Goal: Task Accomplishment & Management: Manage account settings

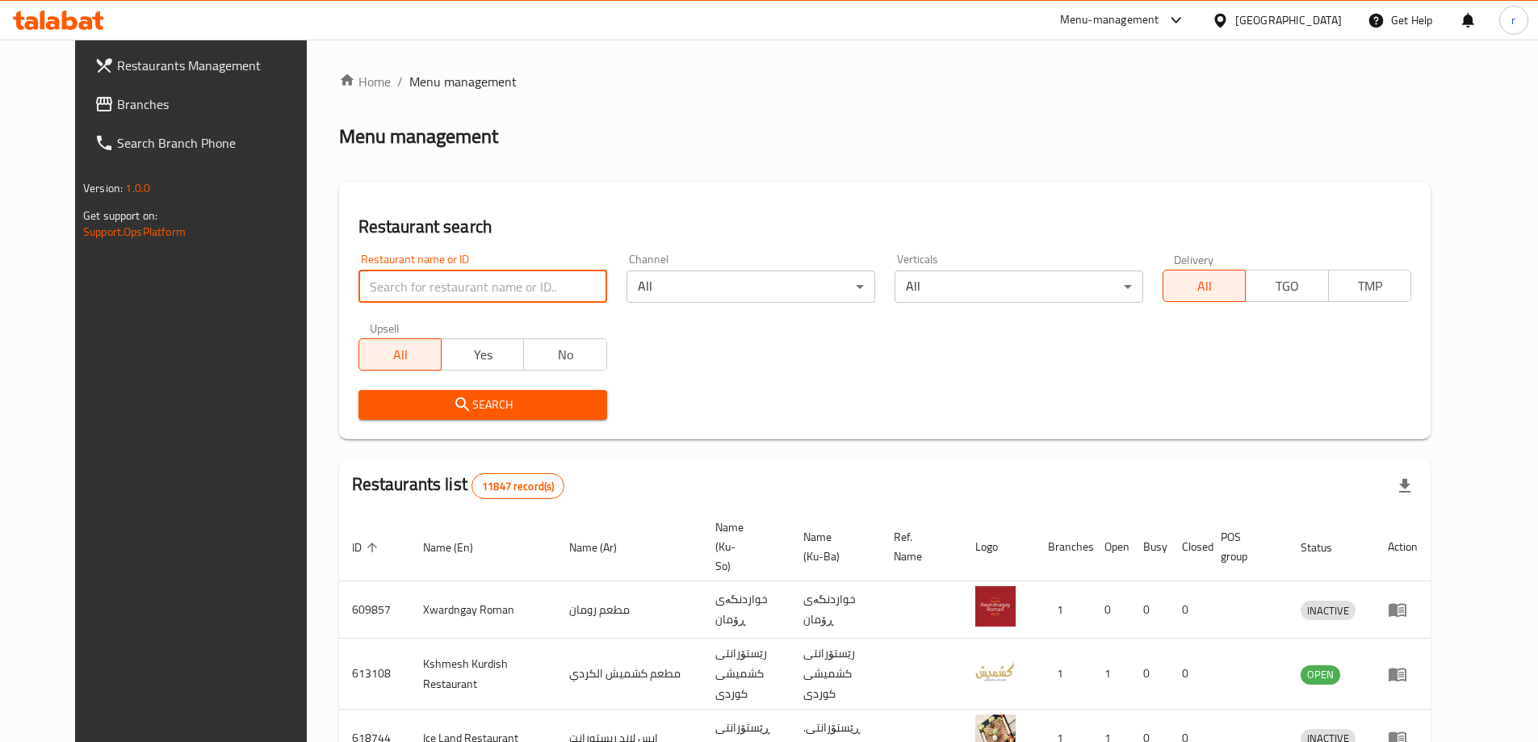
click at [383, 287] on input "search" at bounding box center [482, 286] width 249 height 32
paste input "630390"
type input "630390"
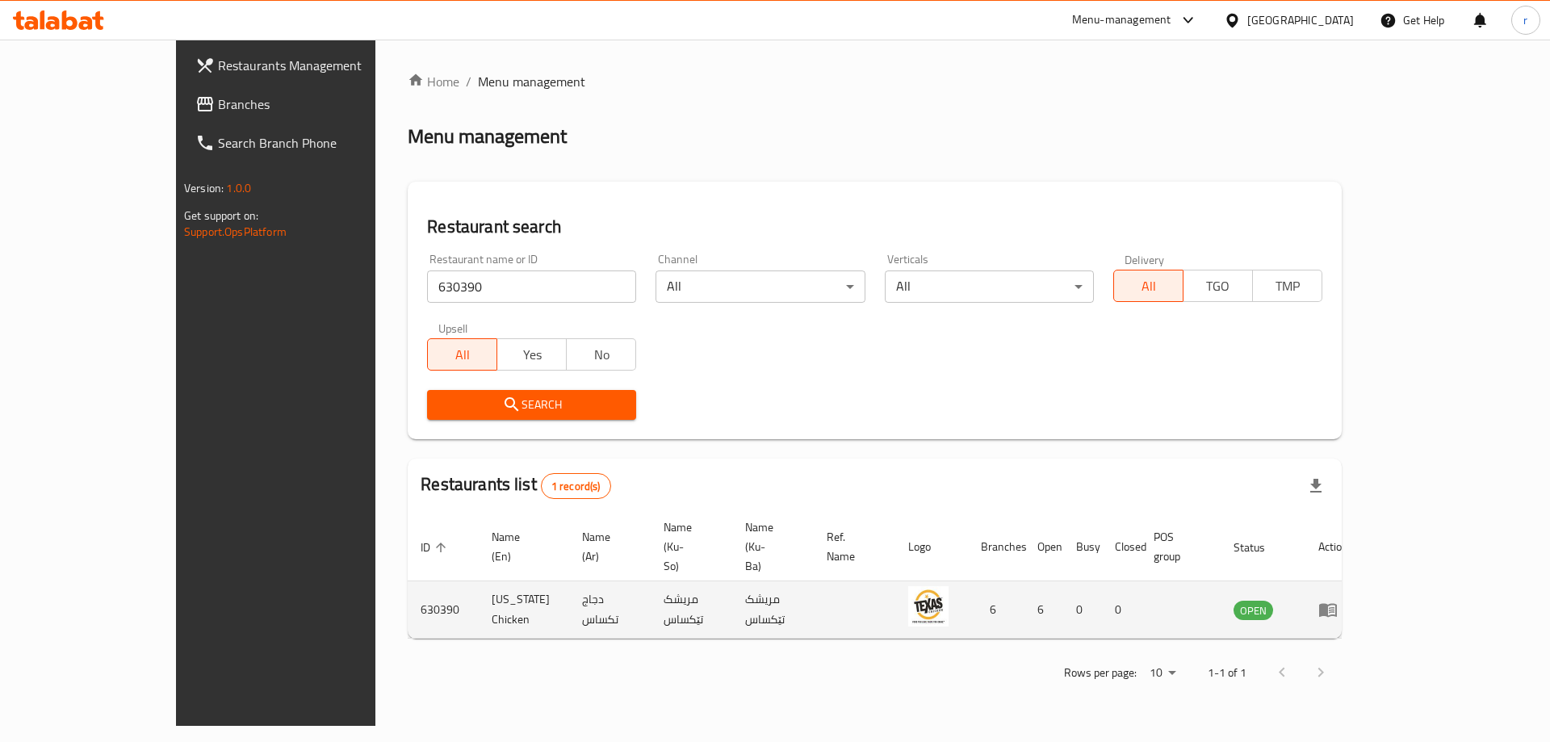
click at [1337, 600] on icon "enhanced table" at bounding box center [1327, 609] width 19 height 19
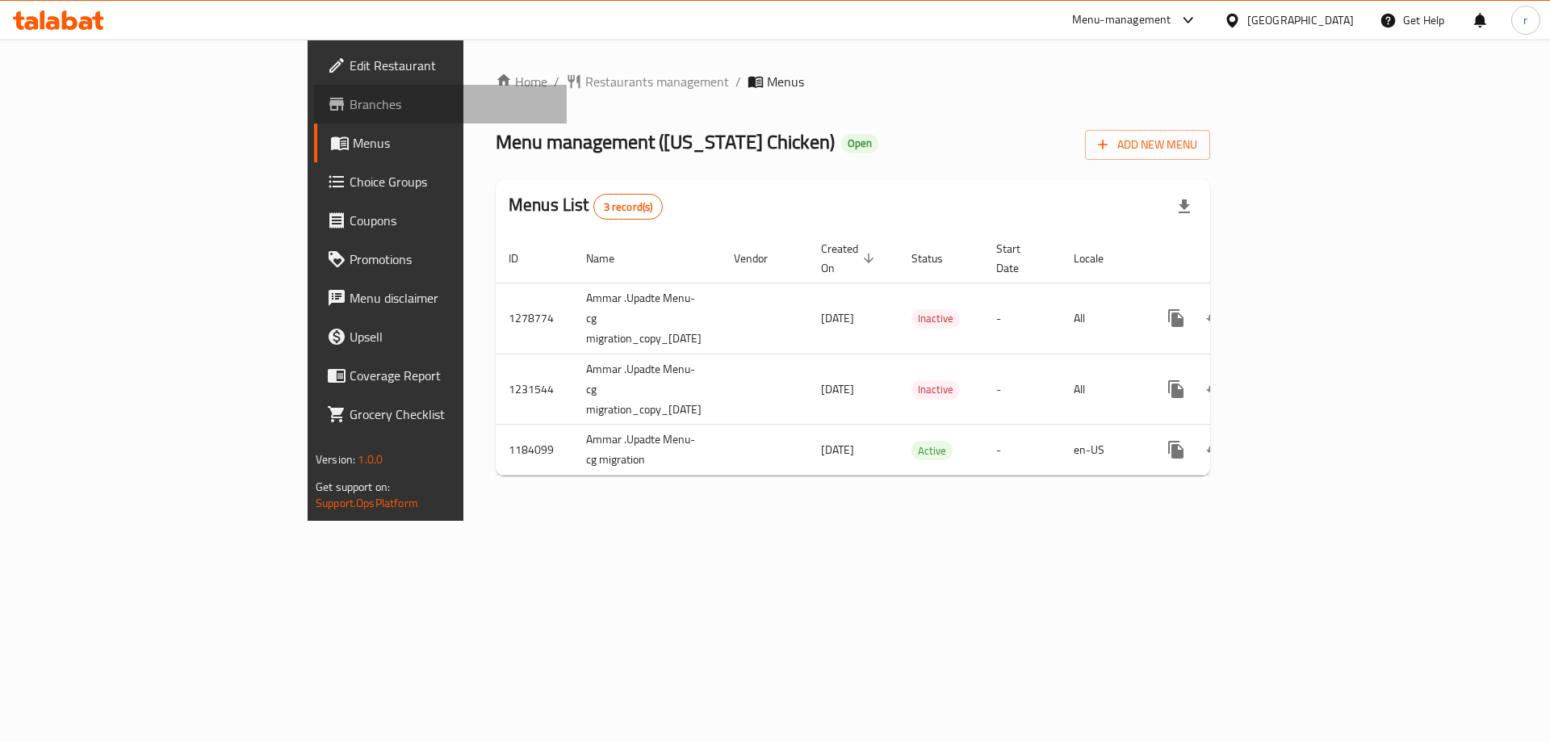
click at [349, 96] on span "Branches" at bounding box center [451, 103] width 204 height 19
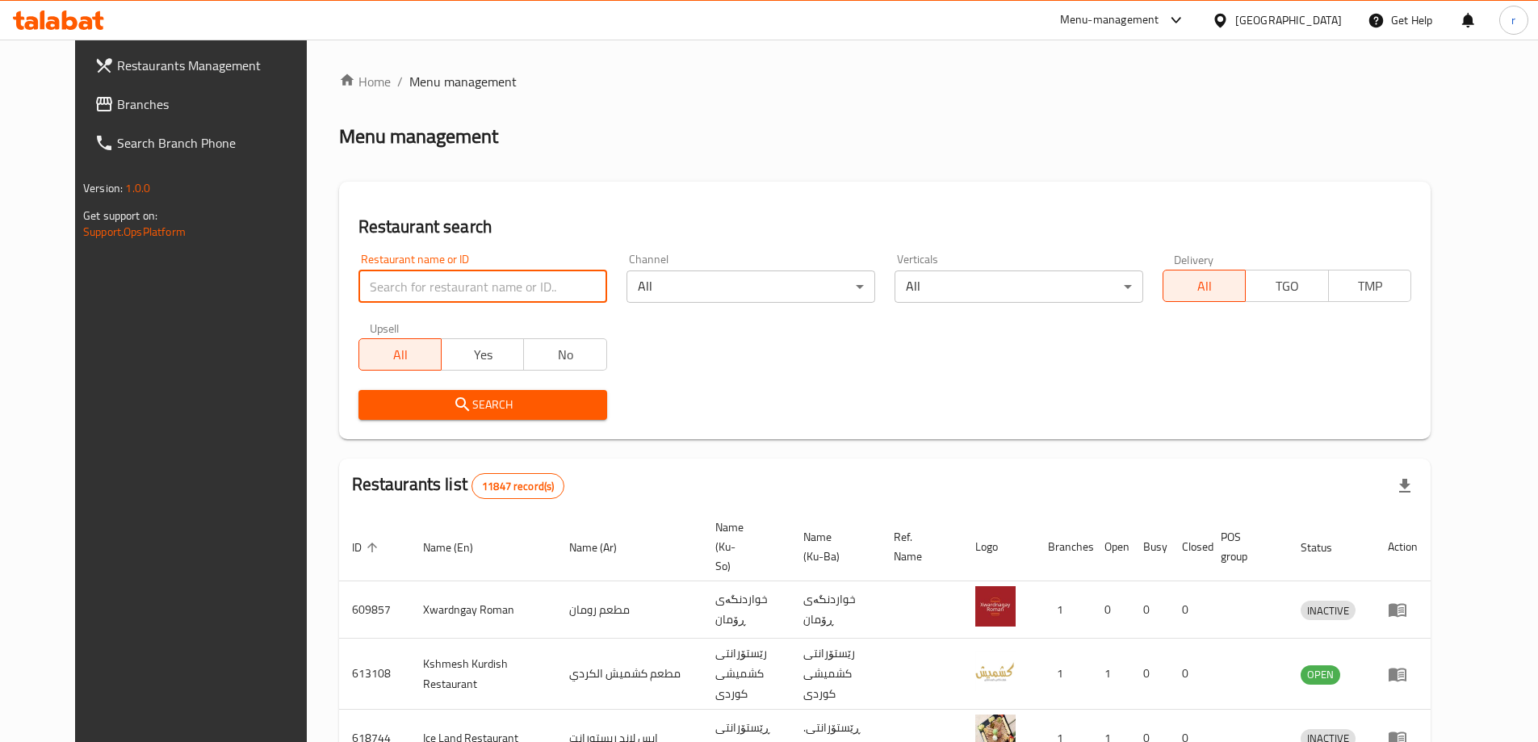
click at [559, 291] on input "search" at bounding box center [482, 286] width 249 height 32
type input "Vix Restaurant"
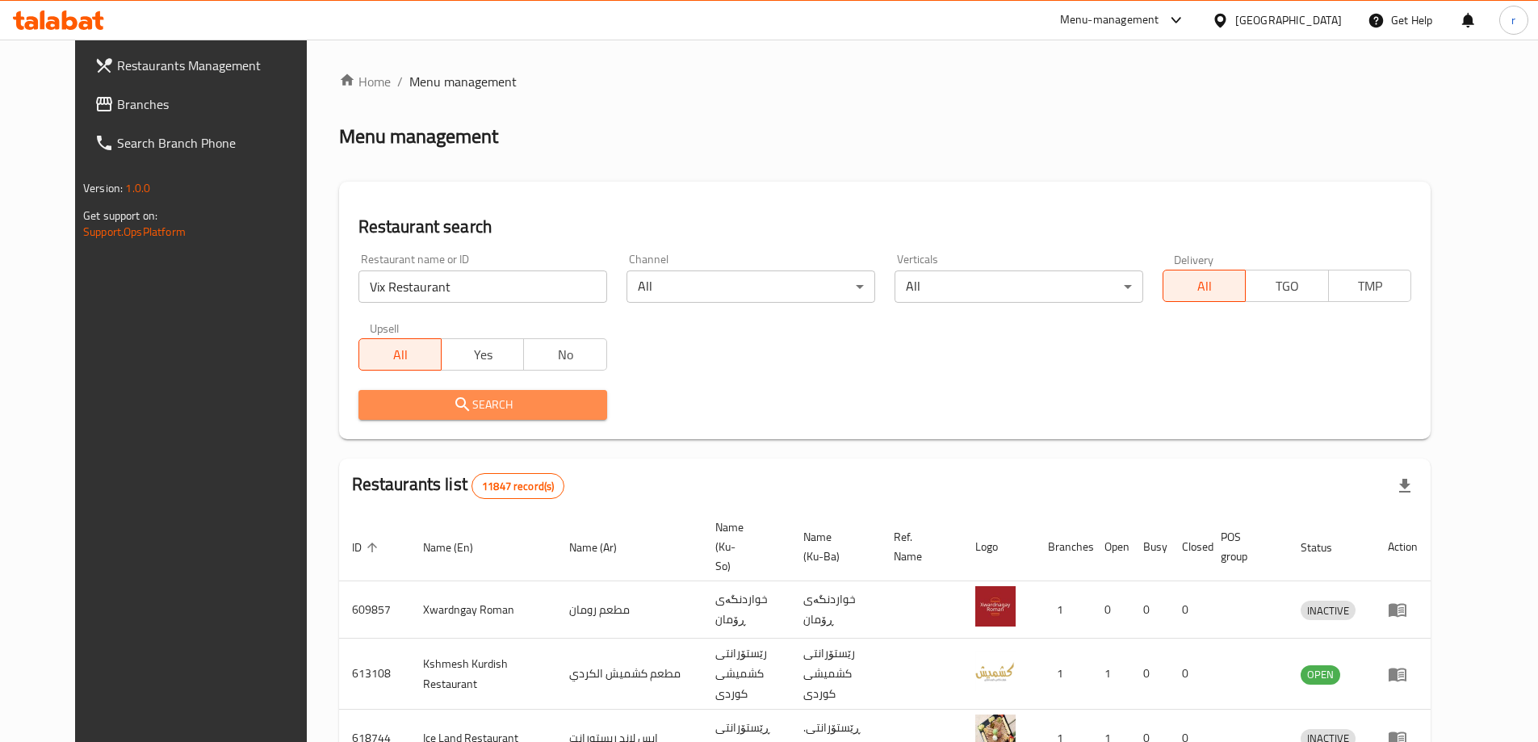
click at [492, 415] on button "Search" at bounding box center [482, 405] width 249 height 30
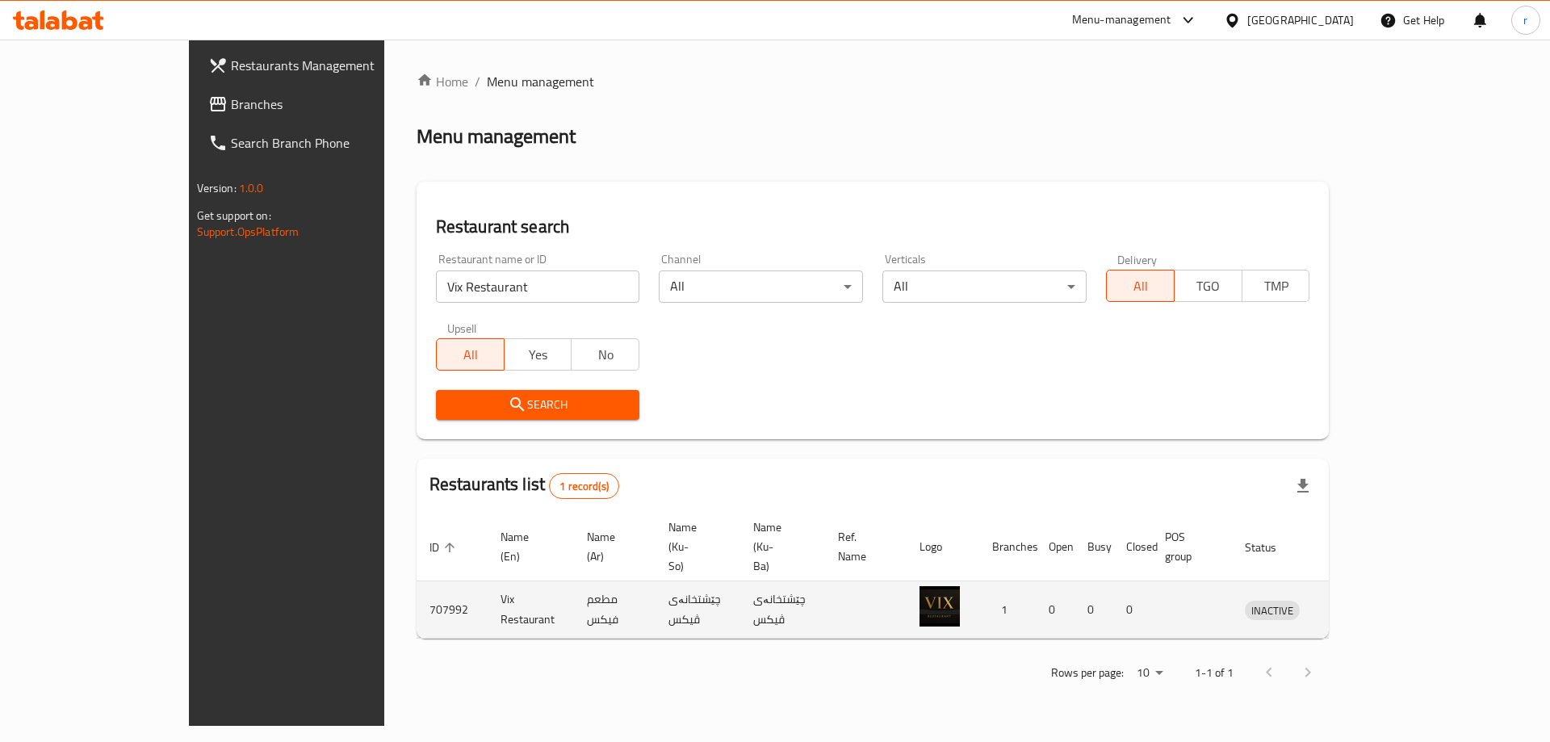
click at [1350, 604] on icon "enhanced table" at bounding box center [1342, 611] width 18 height 14
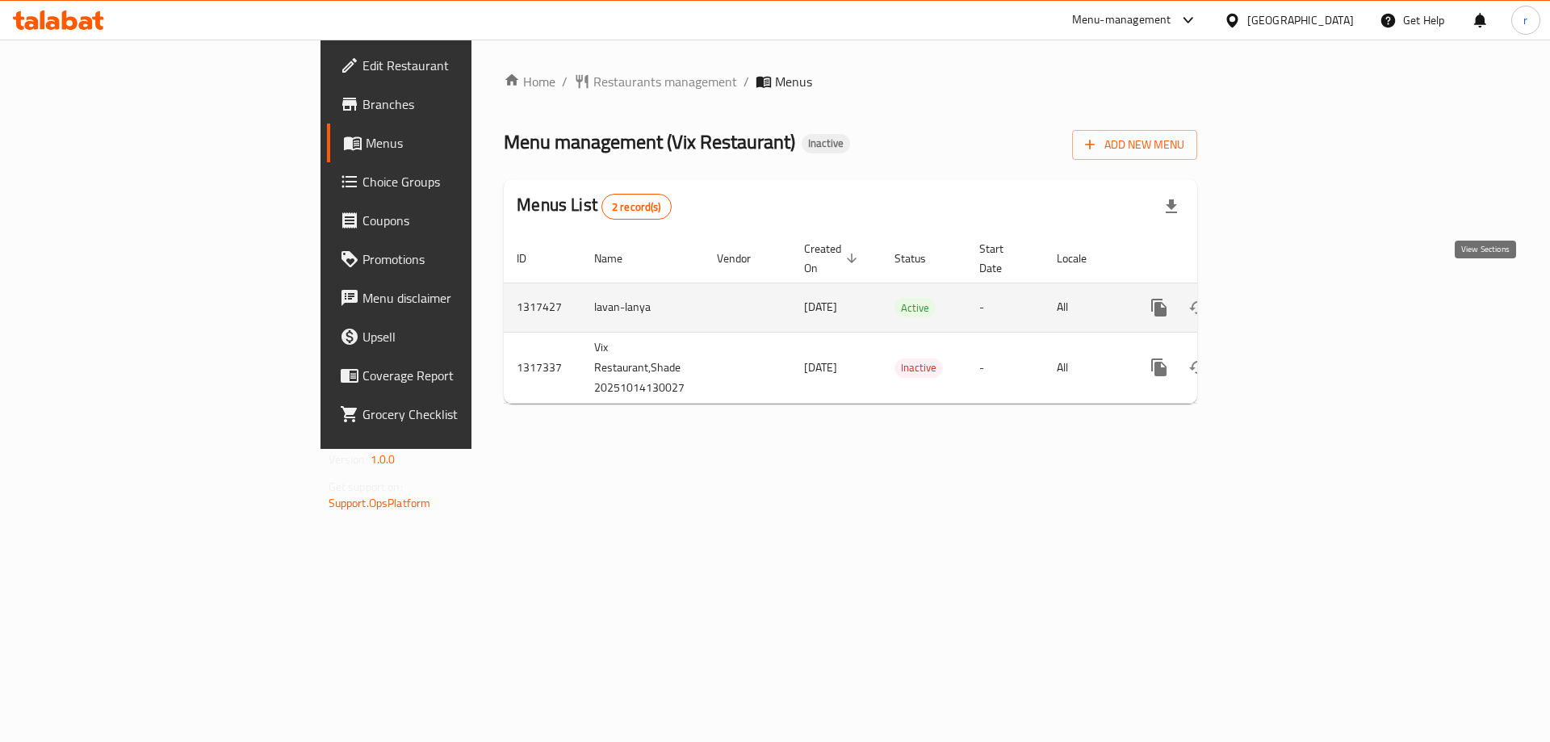
click at [1285, 298] on icon "enhanced table" at bounding box center [1275, 307] width 19 height 19
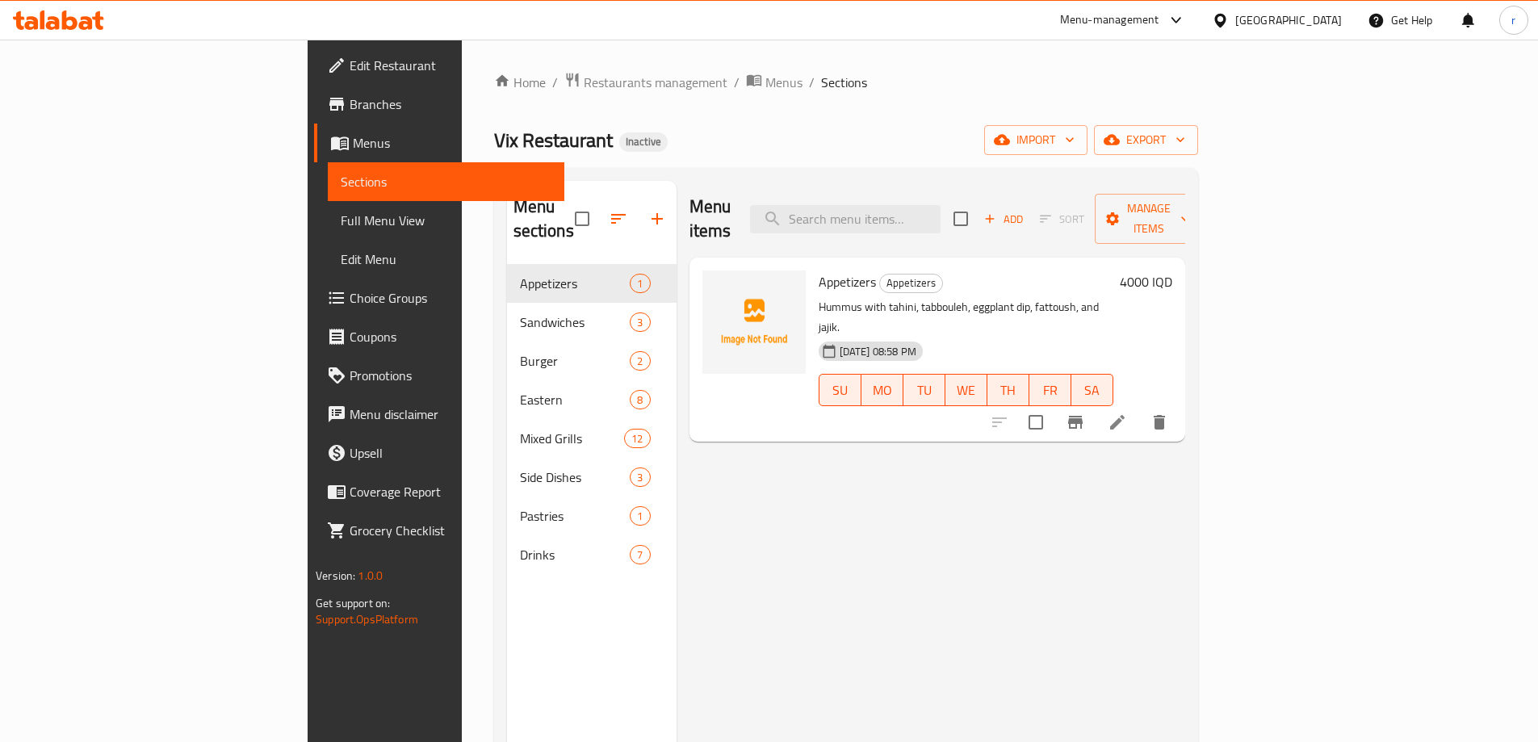
click at [328, 231] on link "Full Menu View" at bounding box center [446, 220] width 236 height 39
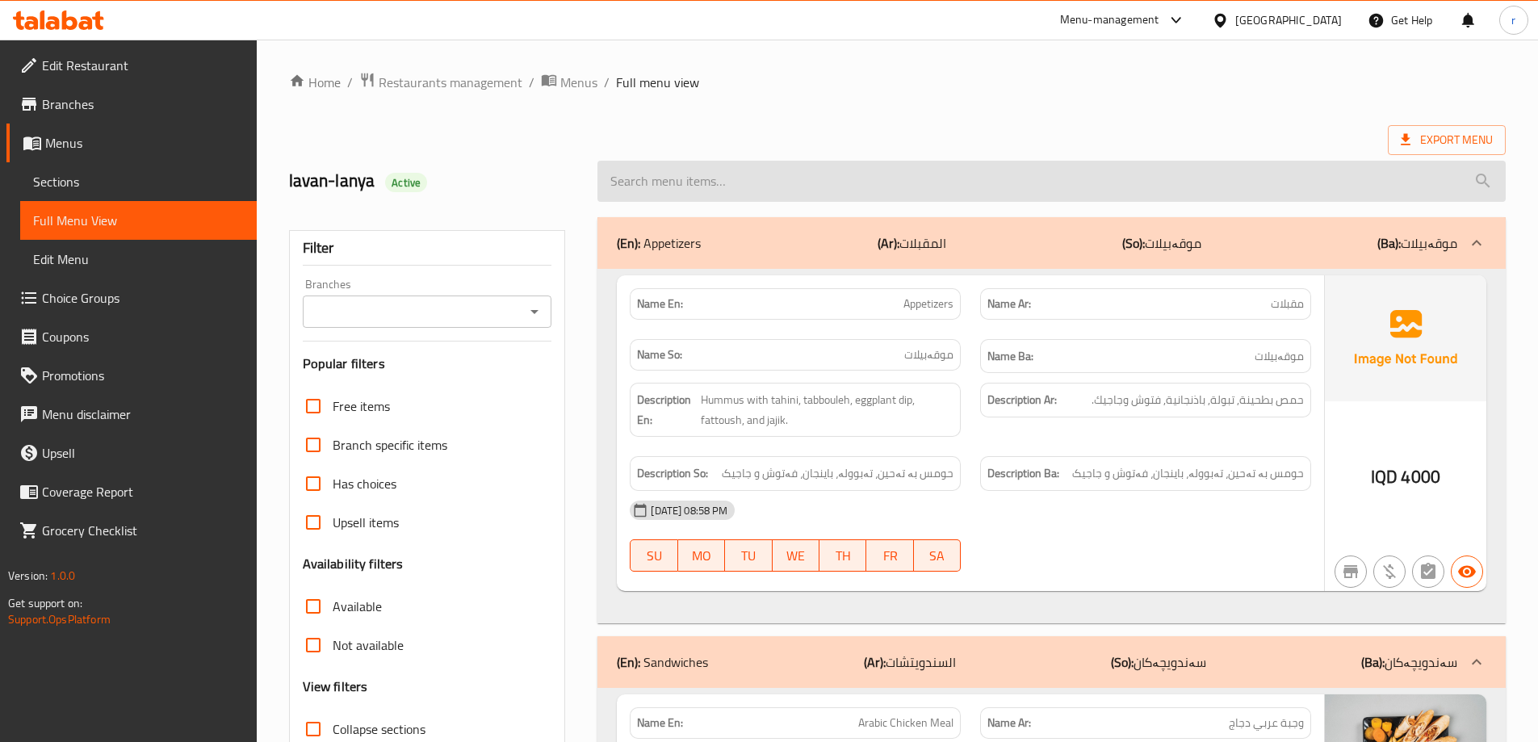
click at [774, 190] on input "search" at bounding box center [1051, 181] width 908 height 41
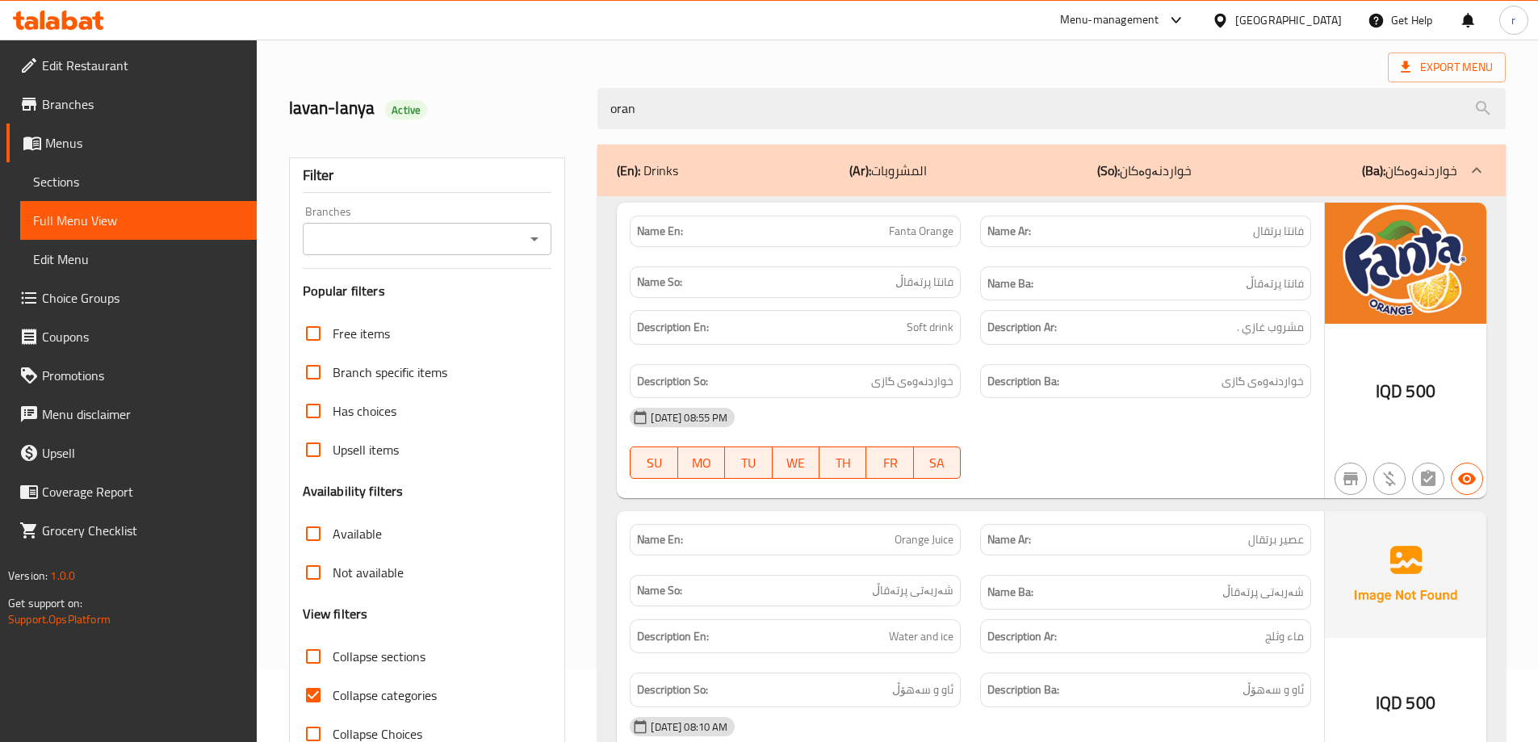
scroll to position [107, 0]
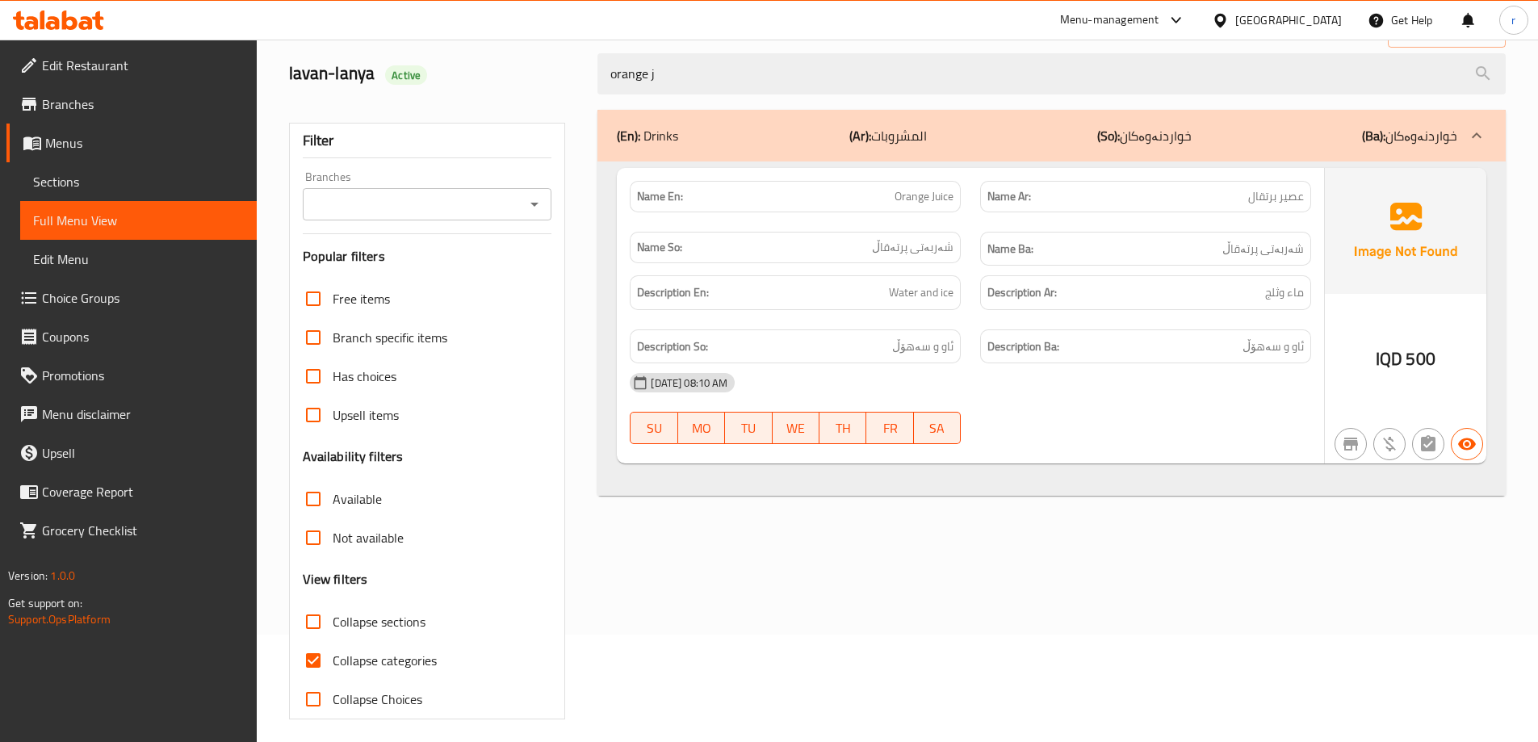
type input "orange j"
click at [140, 185] on span "Sections" at bounding box center [138, 181] width 211 height 19
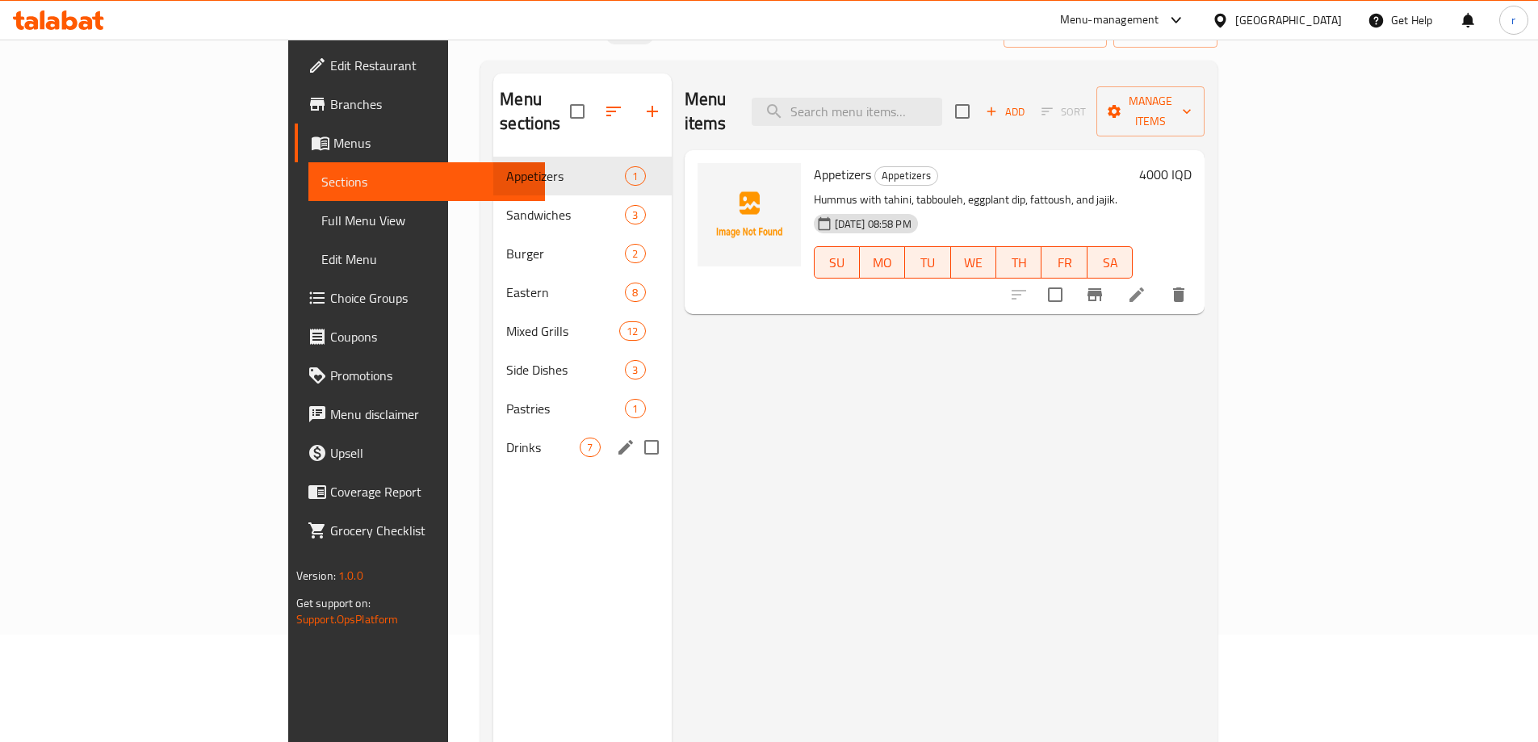
click at [506, 437] on span "Drinks" at bounding box center [542, 446] width 73 height 19
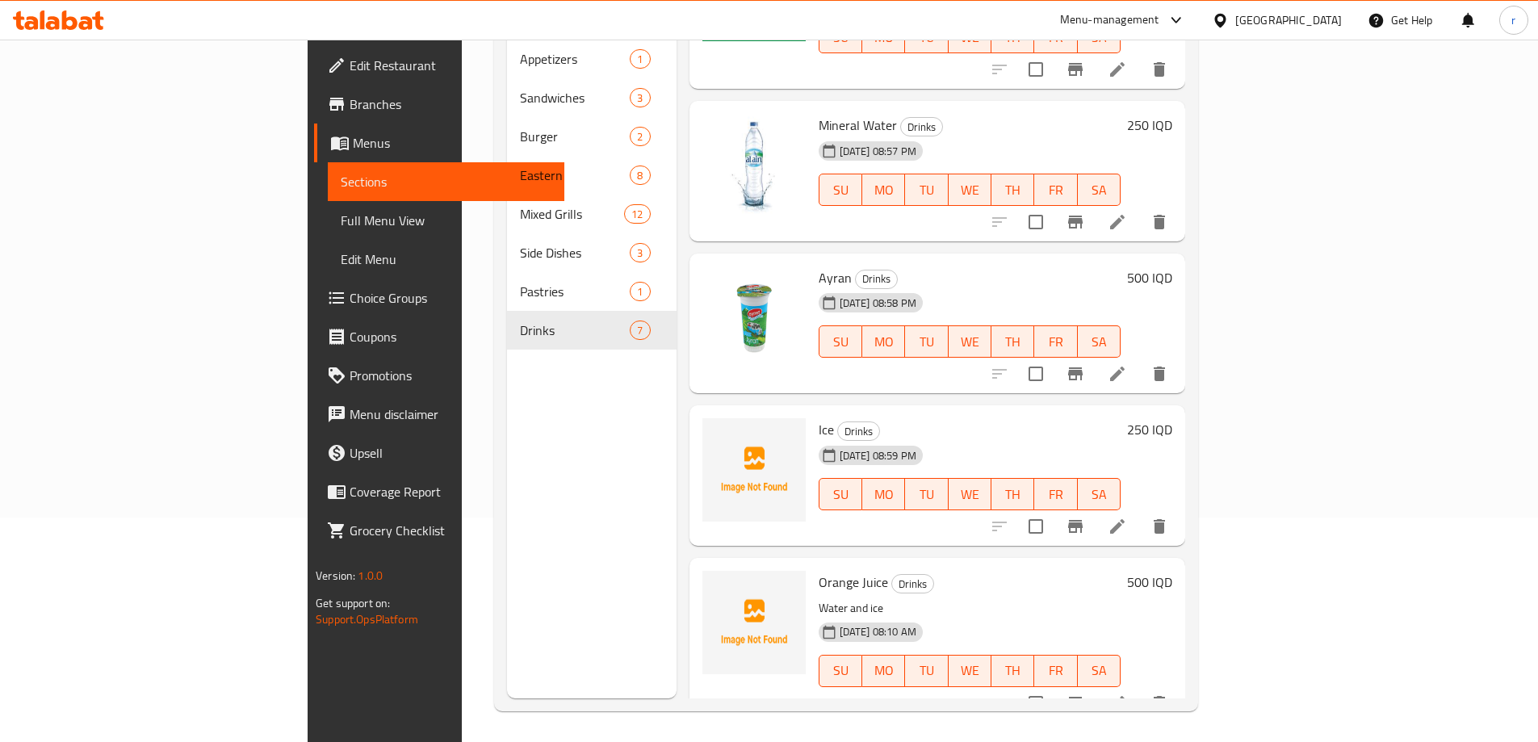
scroll to position [226, 0]
click at [1127, 692] on icon at bounding box center [1116, 701] width 19 height 19
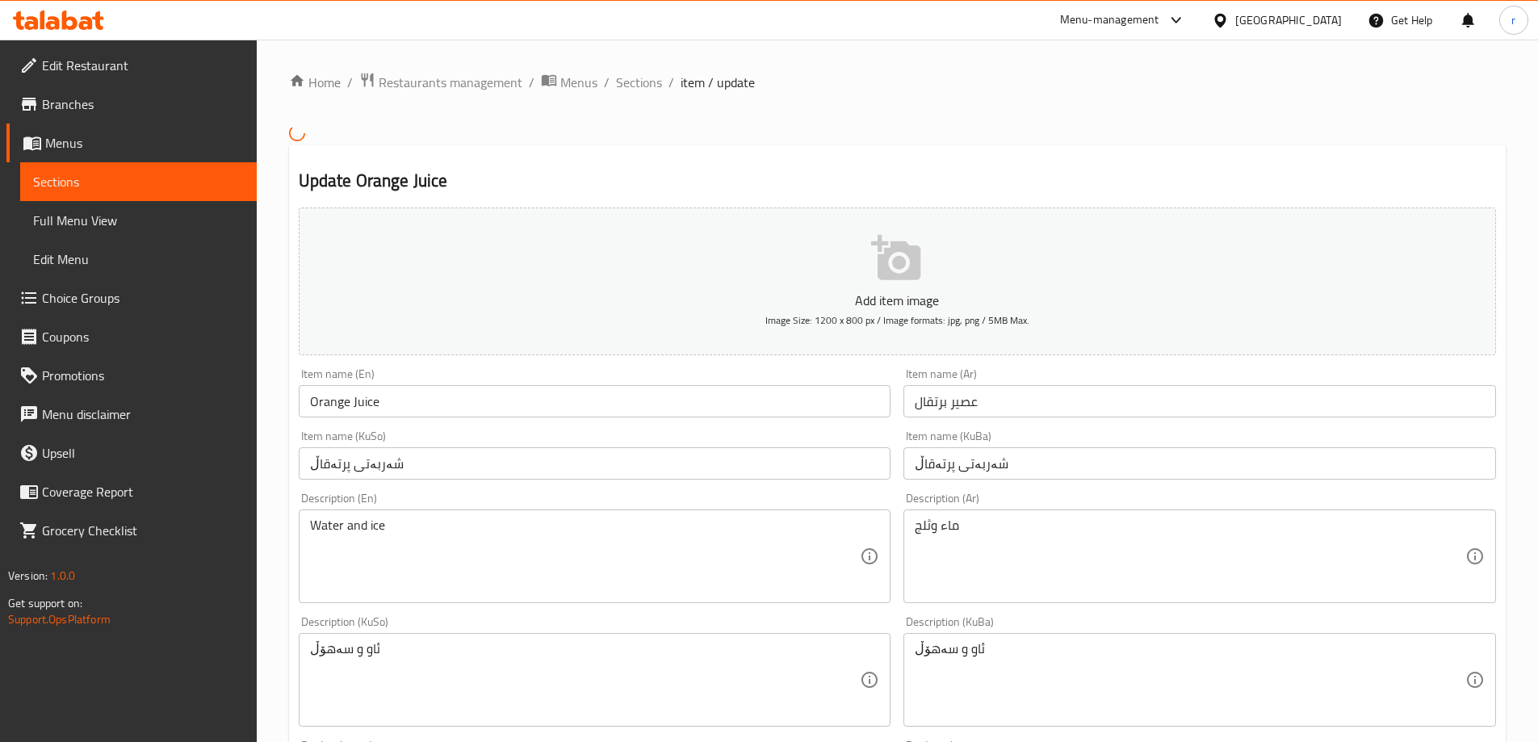
scroll to position [107, 0]
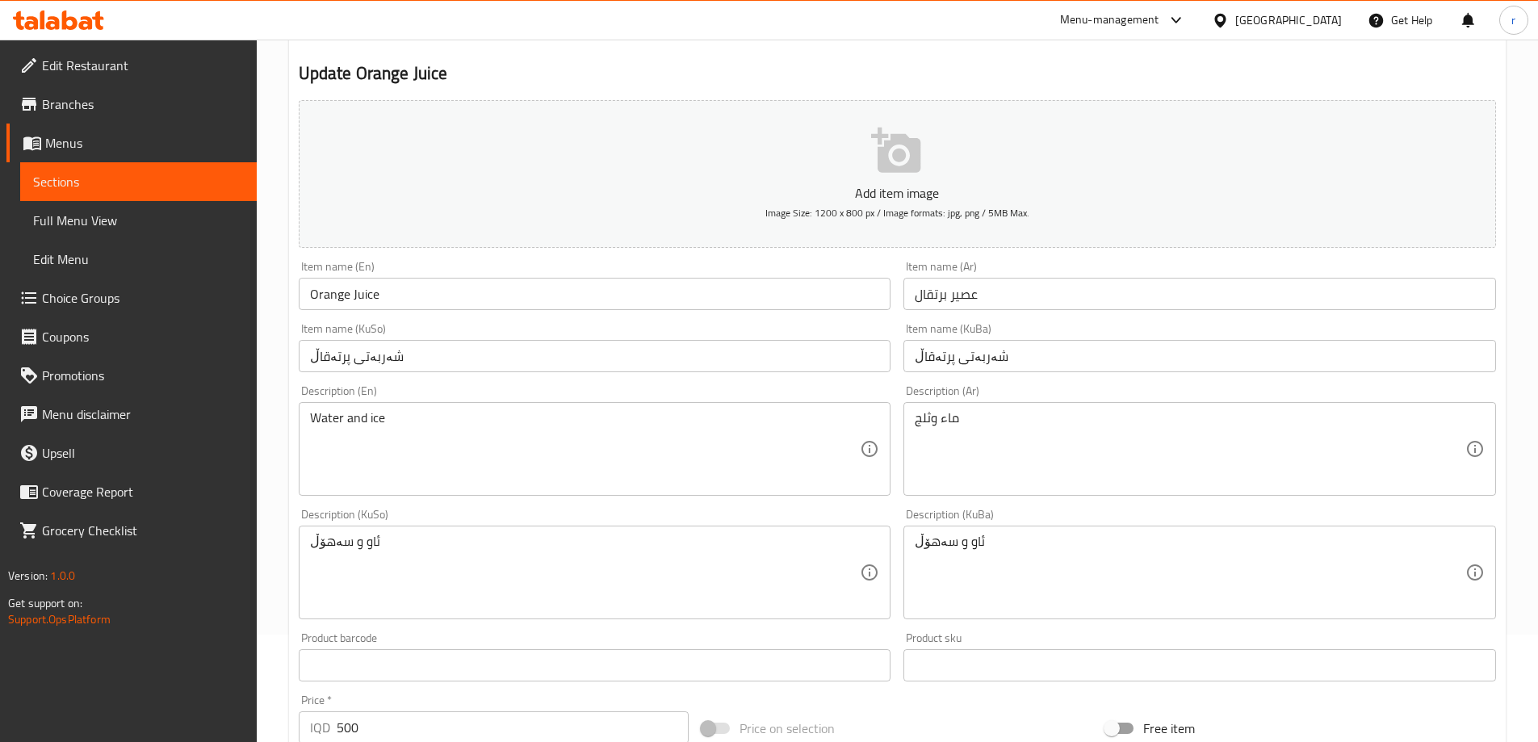
click at [629, 420] on div "Water and ice Description (En)" at bounding box center [595, 449] width 592 height 94
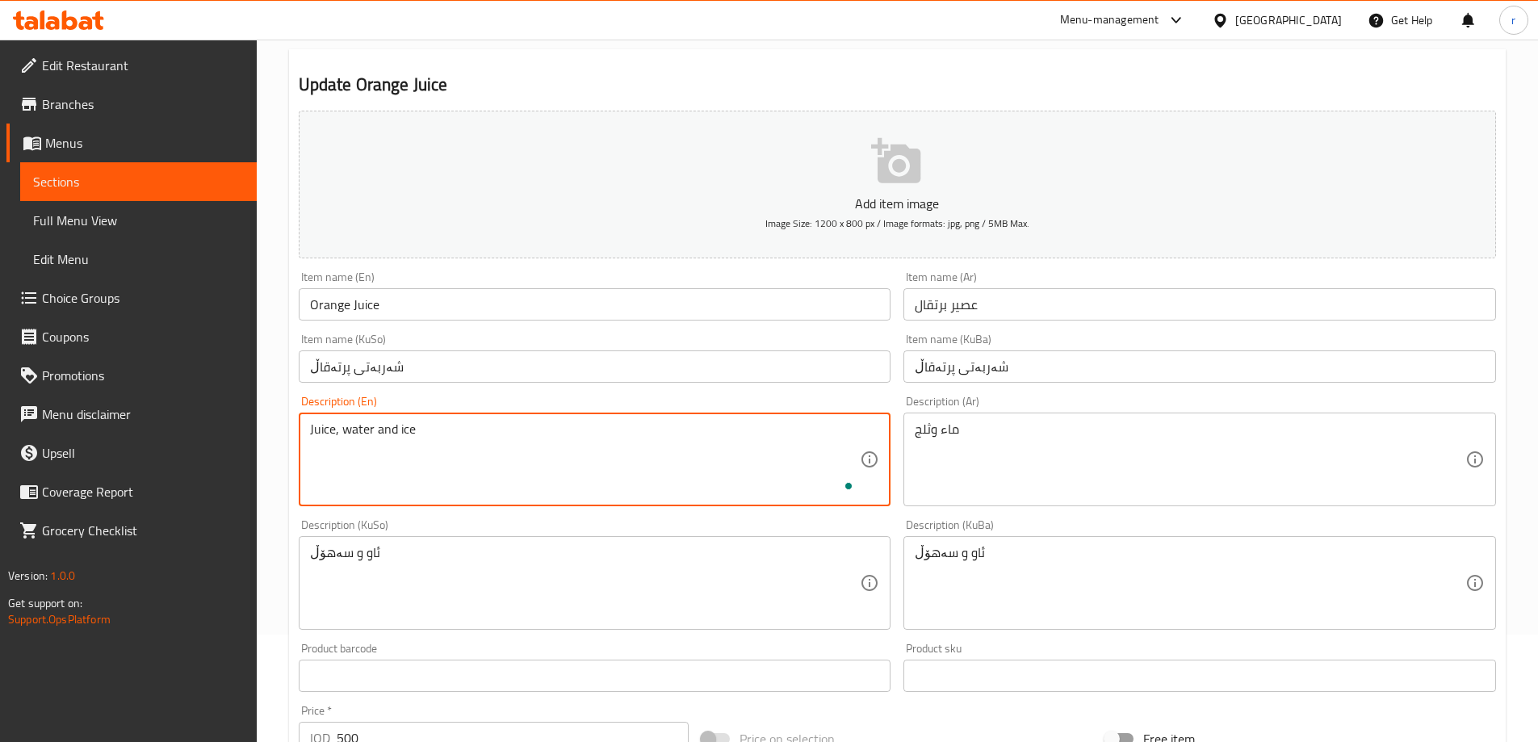
type textarea "Juice, water and ice"
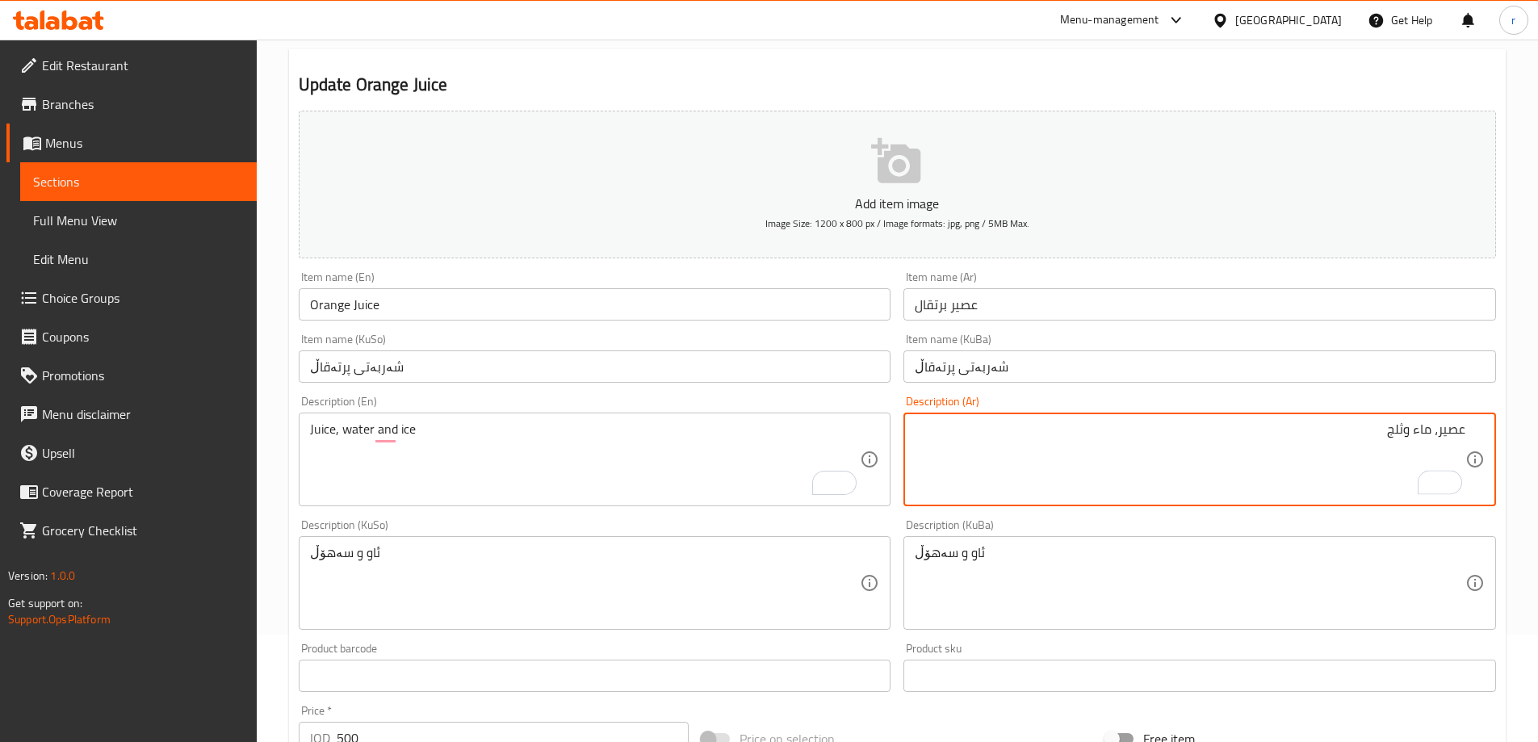
type textarea "عصير، ماء وثلج"
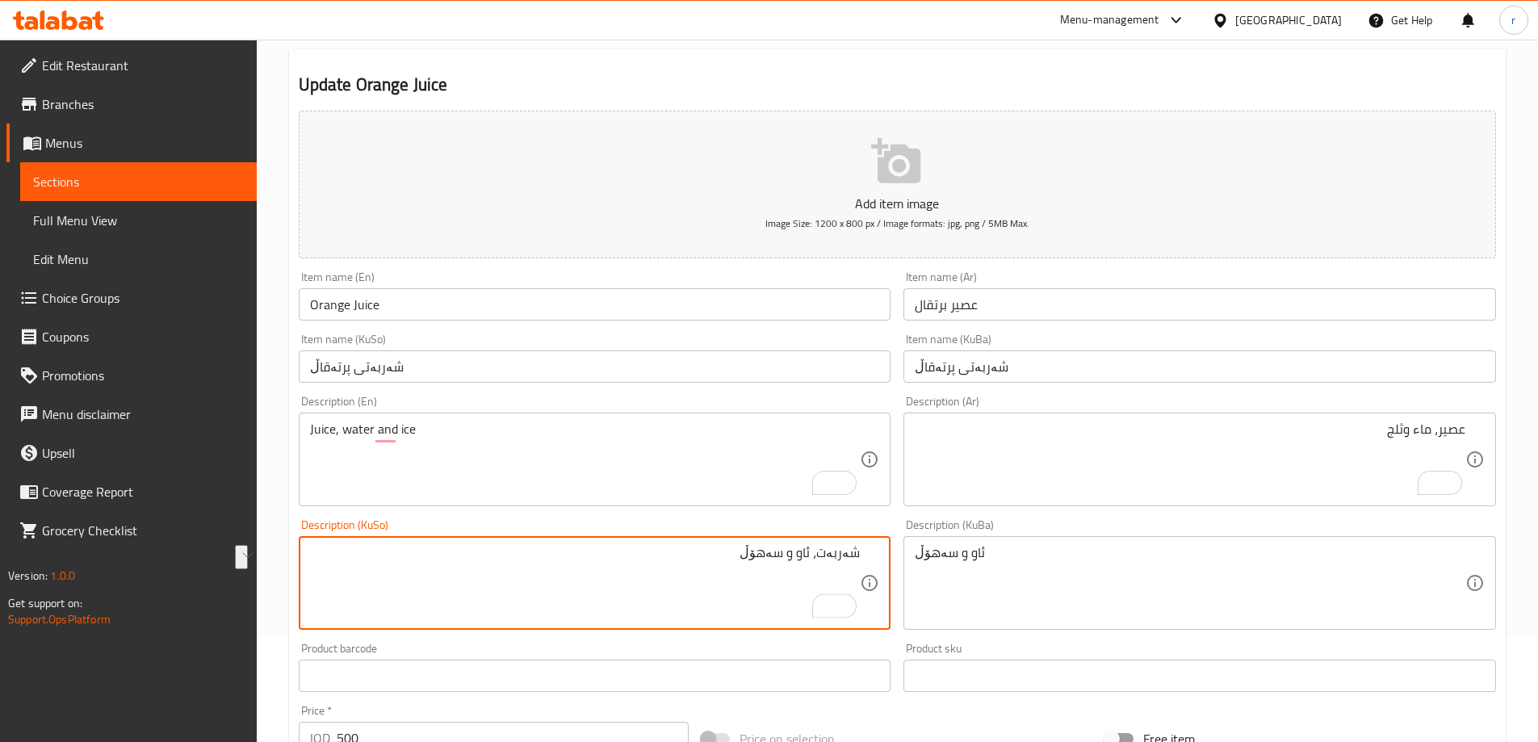
type textarea "شەربەت، ئاو و سەهۆڵ"
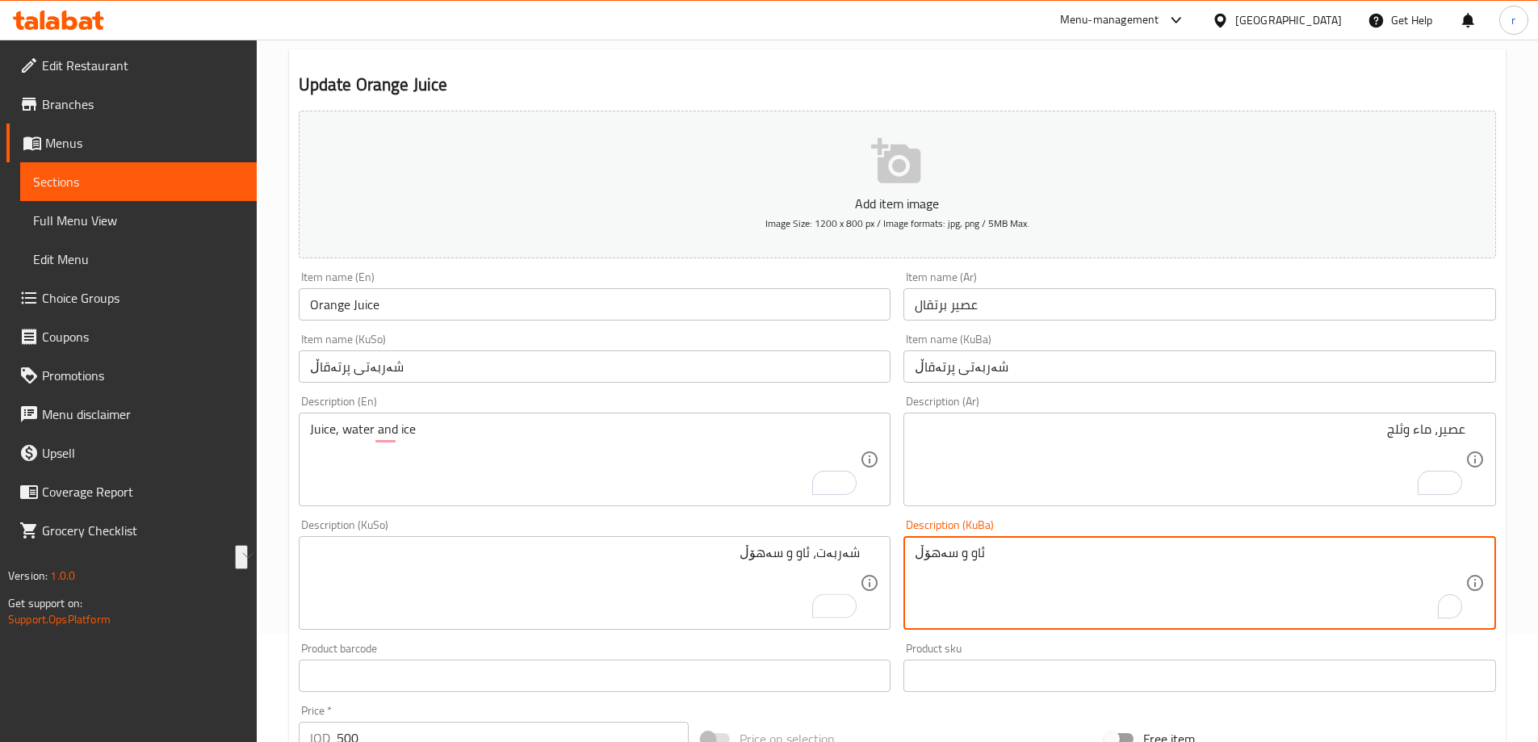
paste textarea "شەربەت،"
type textarea "شەربەت، ئاو و سەهۆڵ"
click at [638, 400] on div "Description (En) Juice, water and ice Description (En)" at bounding box center [595, 451] width 592 height 111
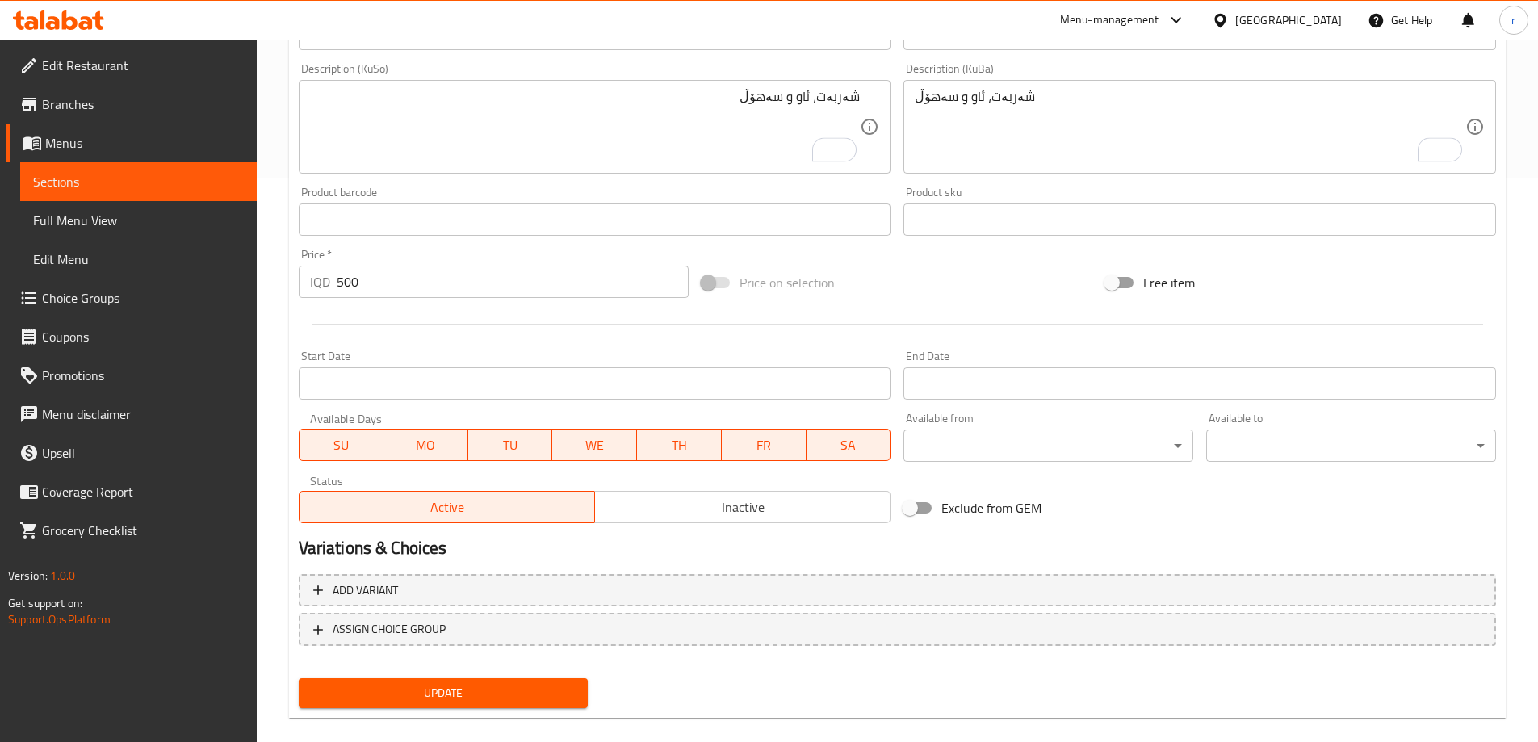
scroll to position [584, 0]
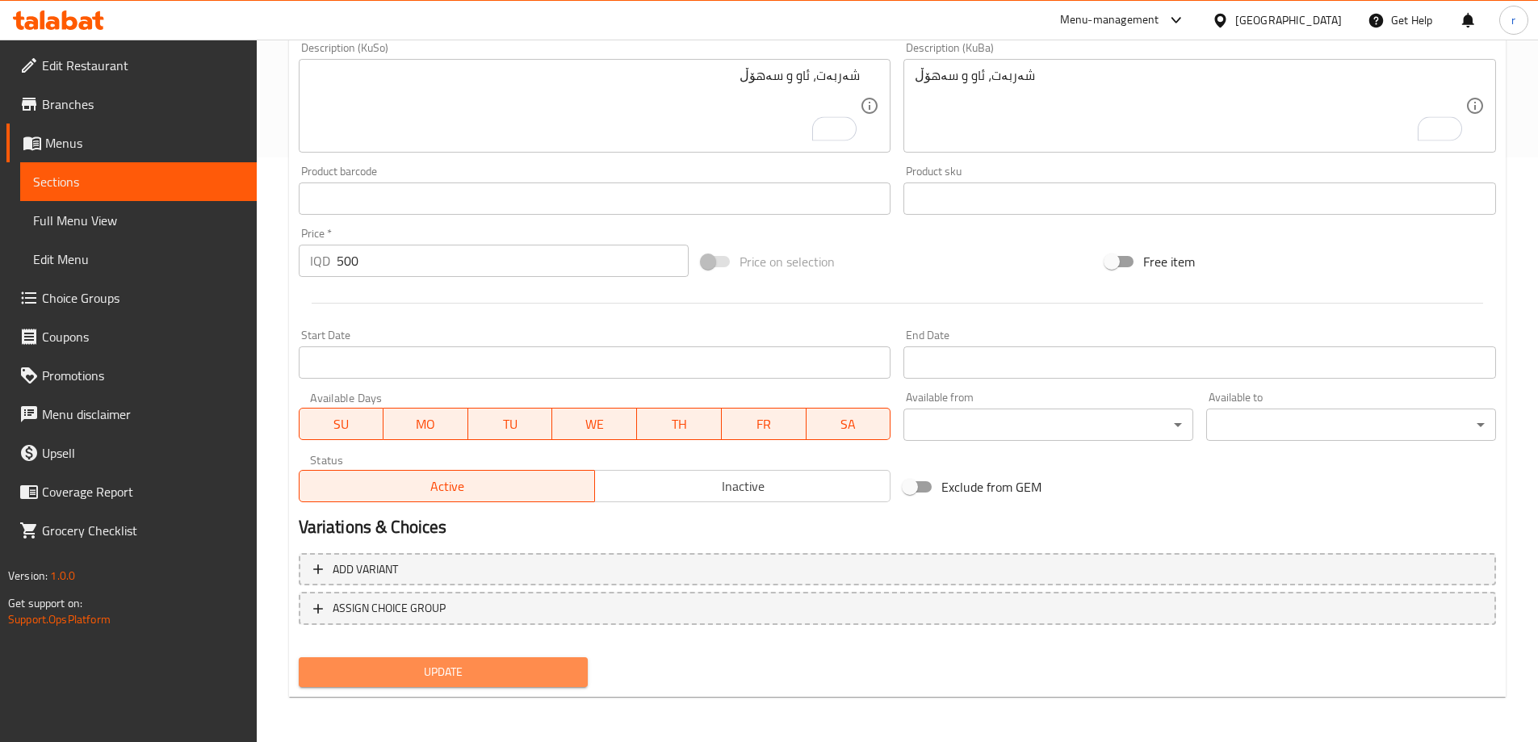
click at [490, 668] on span "Update" at bounding box center [444, 672] width 264 height 20
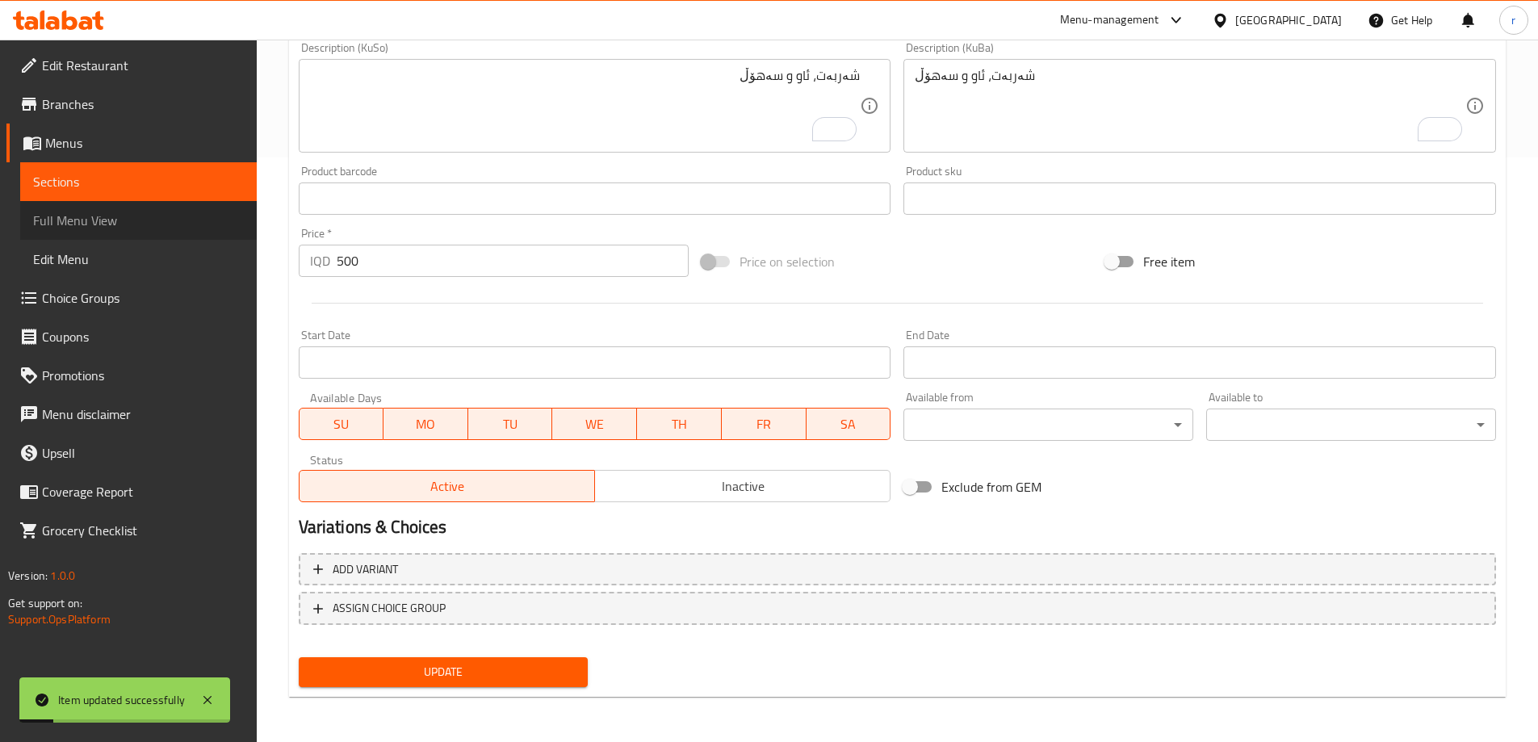
click at [182, 224] on span "Full Menu View" at bounding box center [138, 220] width 211 height 19
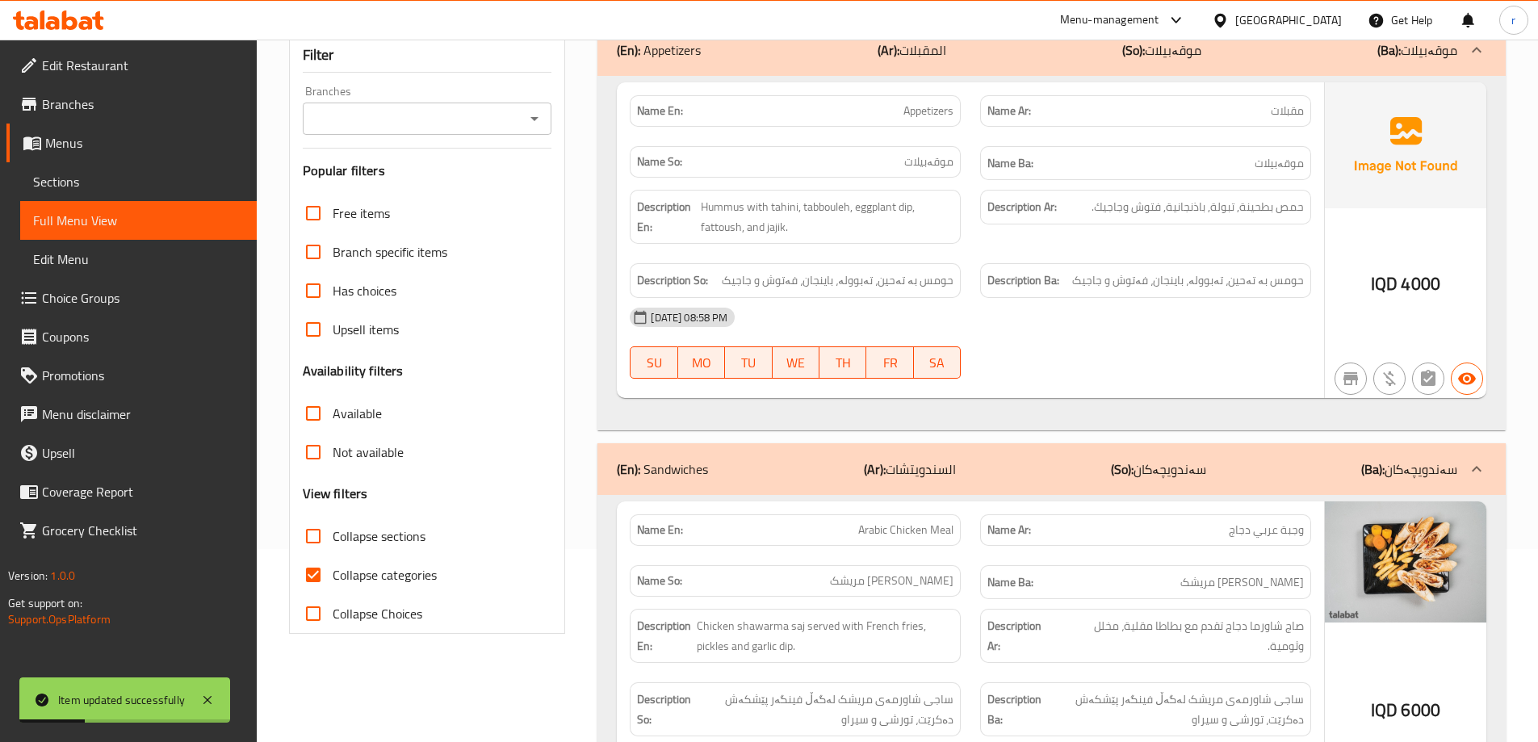
scroll to position [46, 0]
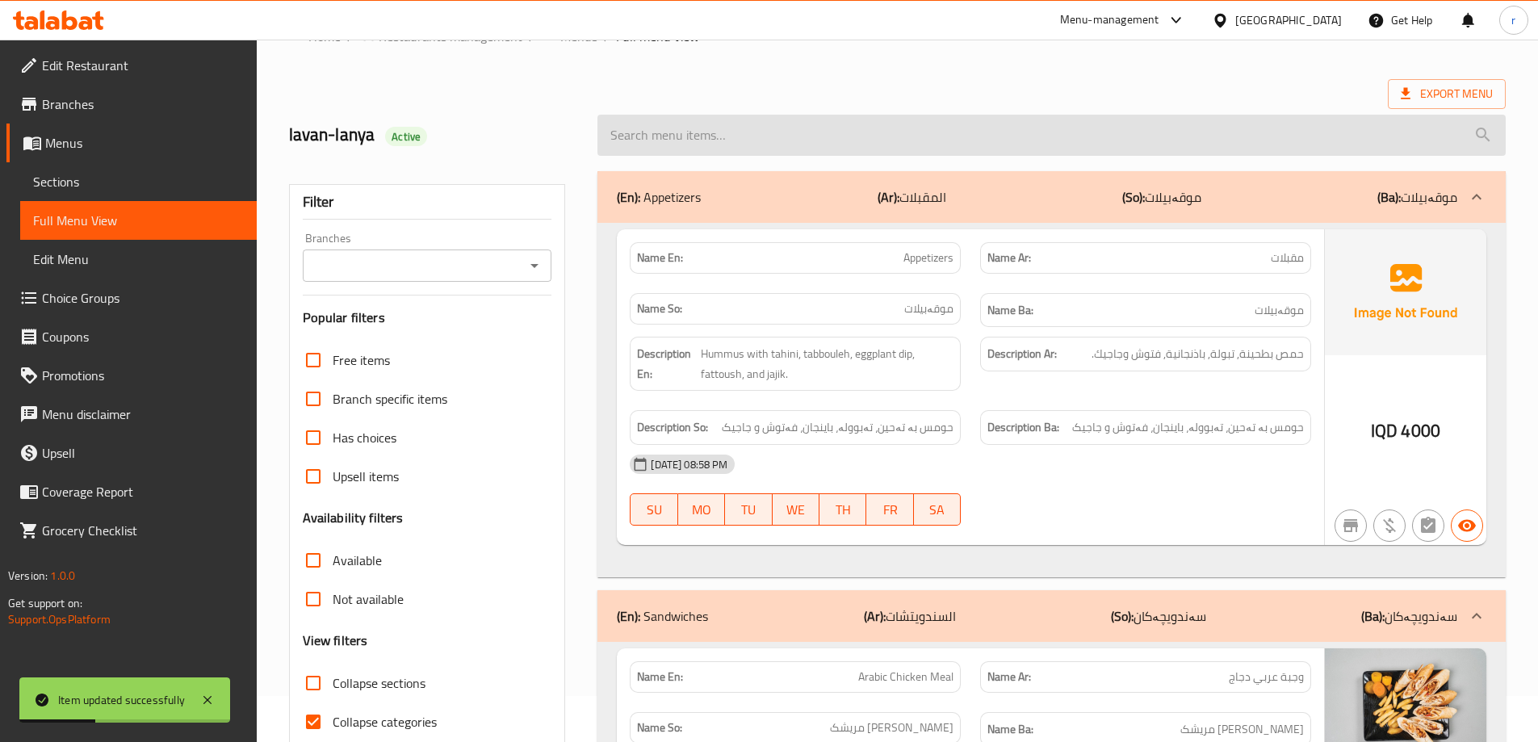
click at [735, 140] on input "search" at bounding box center [1051, 135] width 908 height 41
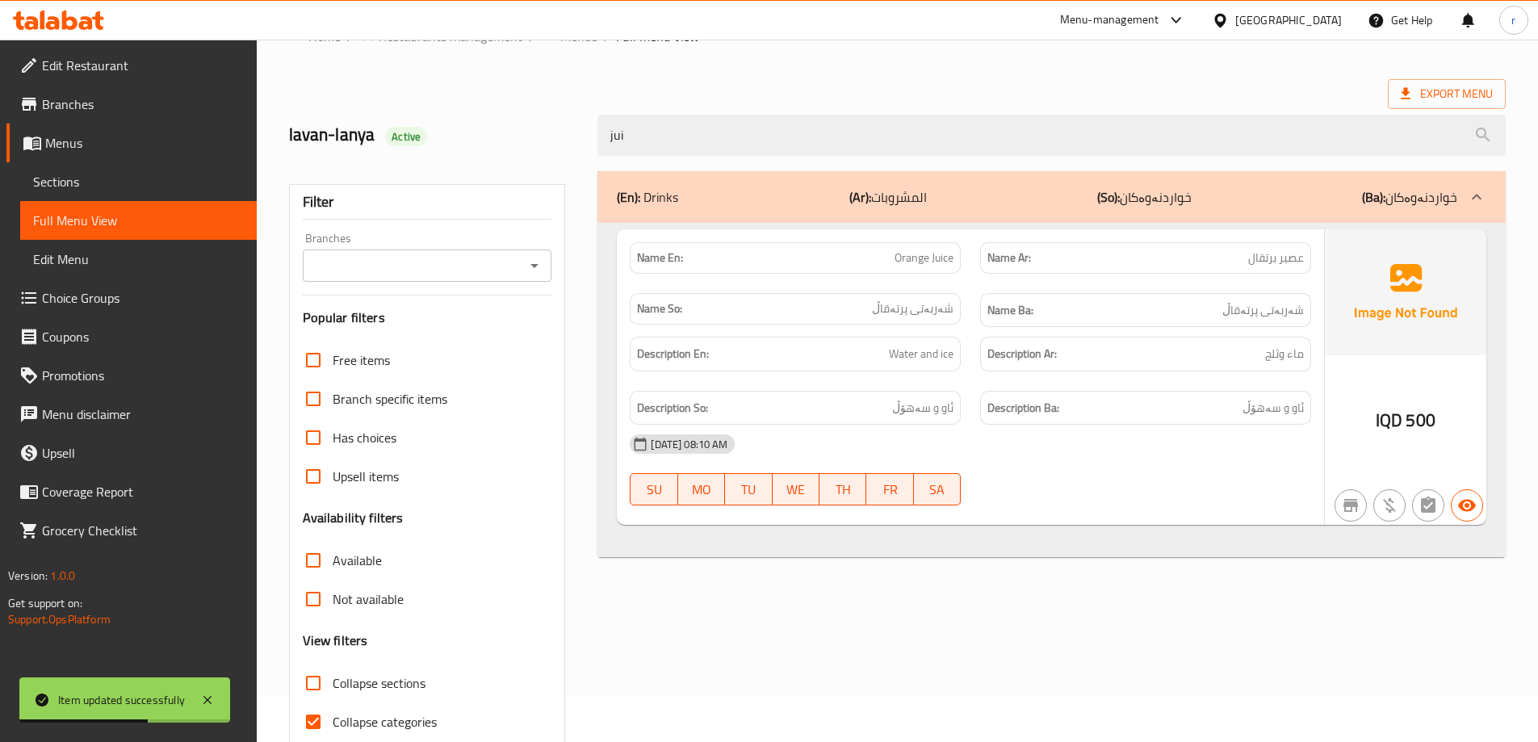
type input "jui"
click at [804, 80] on div "Export Menu" at bounding box center [897, 94] width 1216 height 30
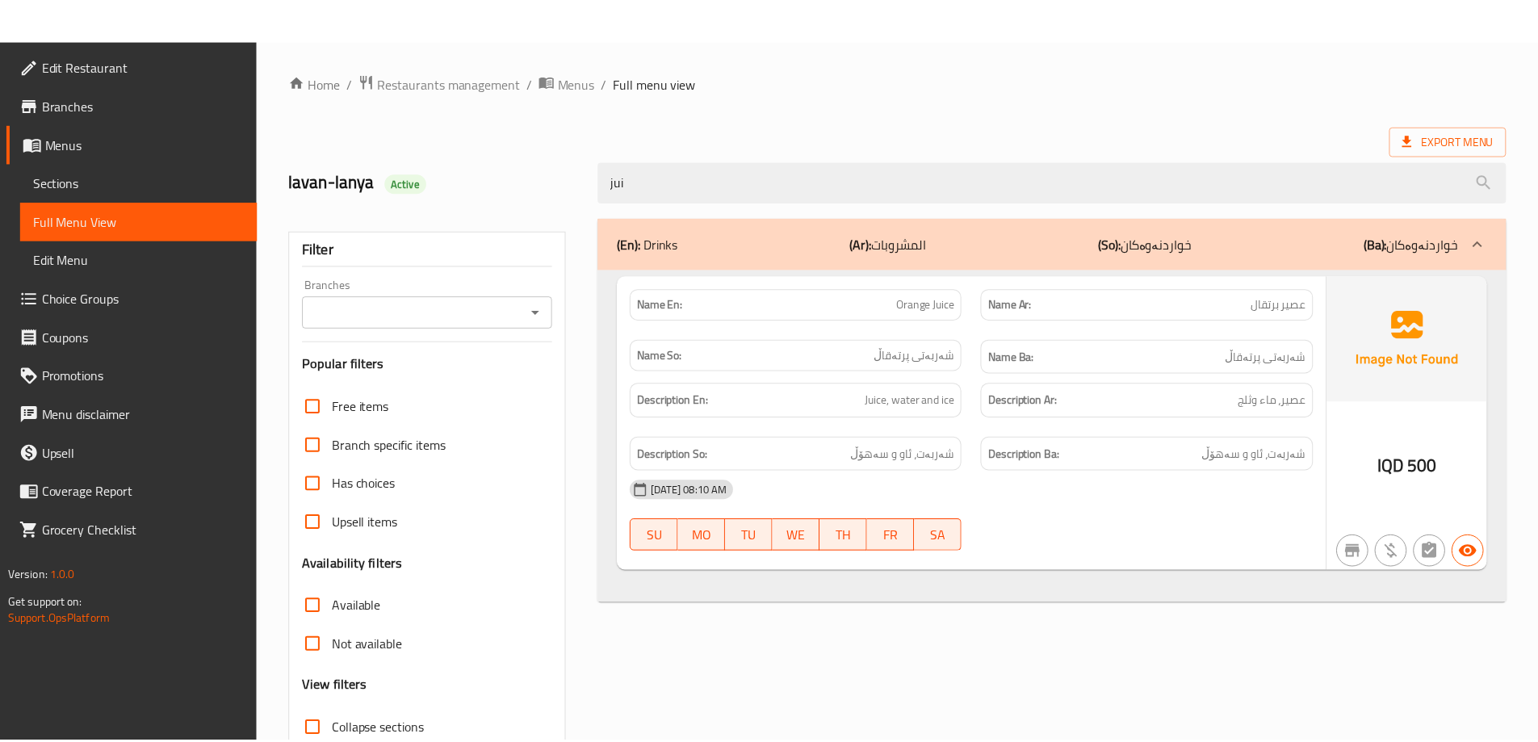
scroll to position [117, 0]
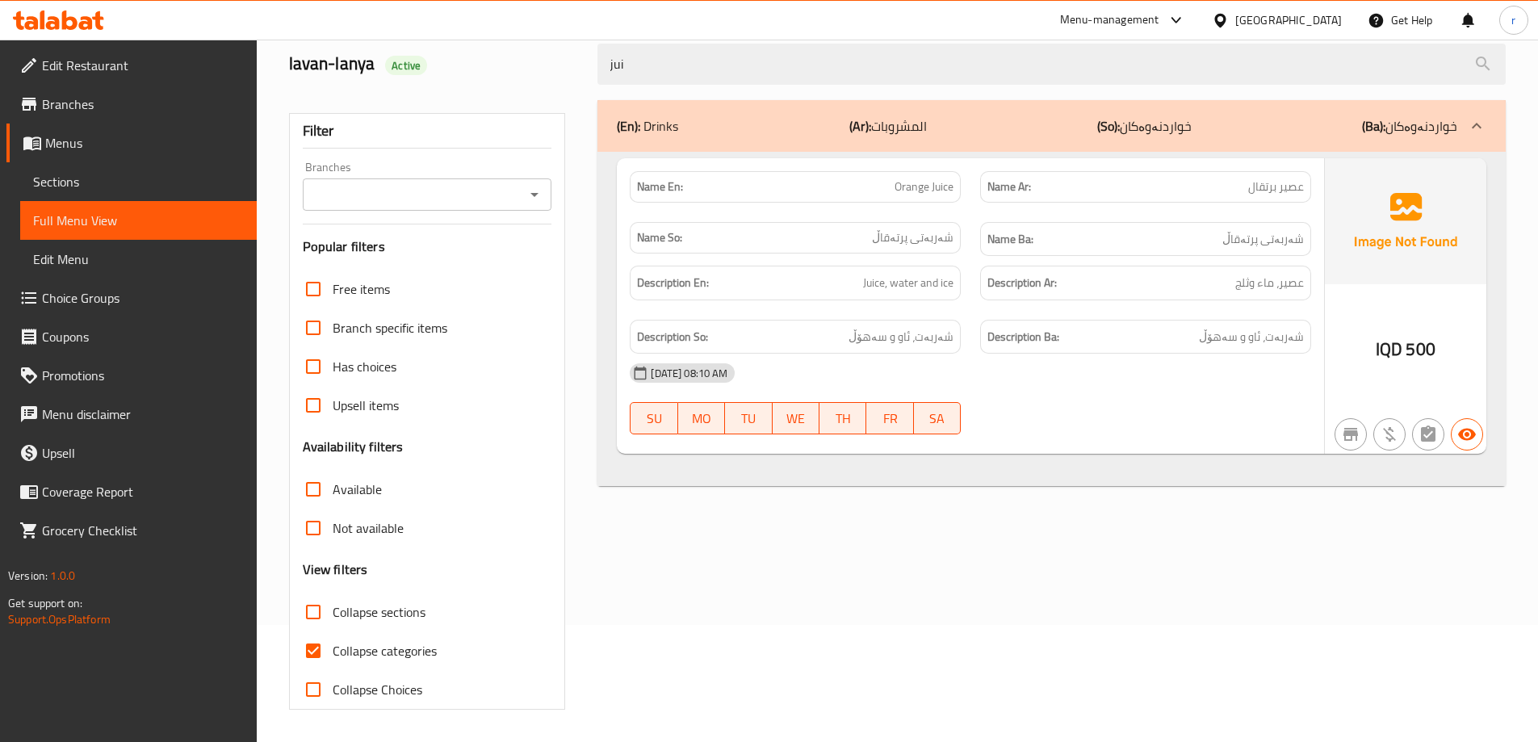
click at [134, 114] on link "Branches" at bounding box center [131, 104] width 250 height 39
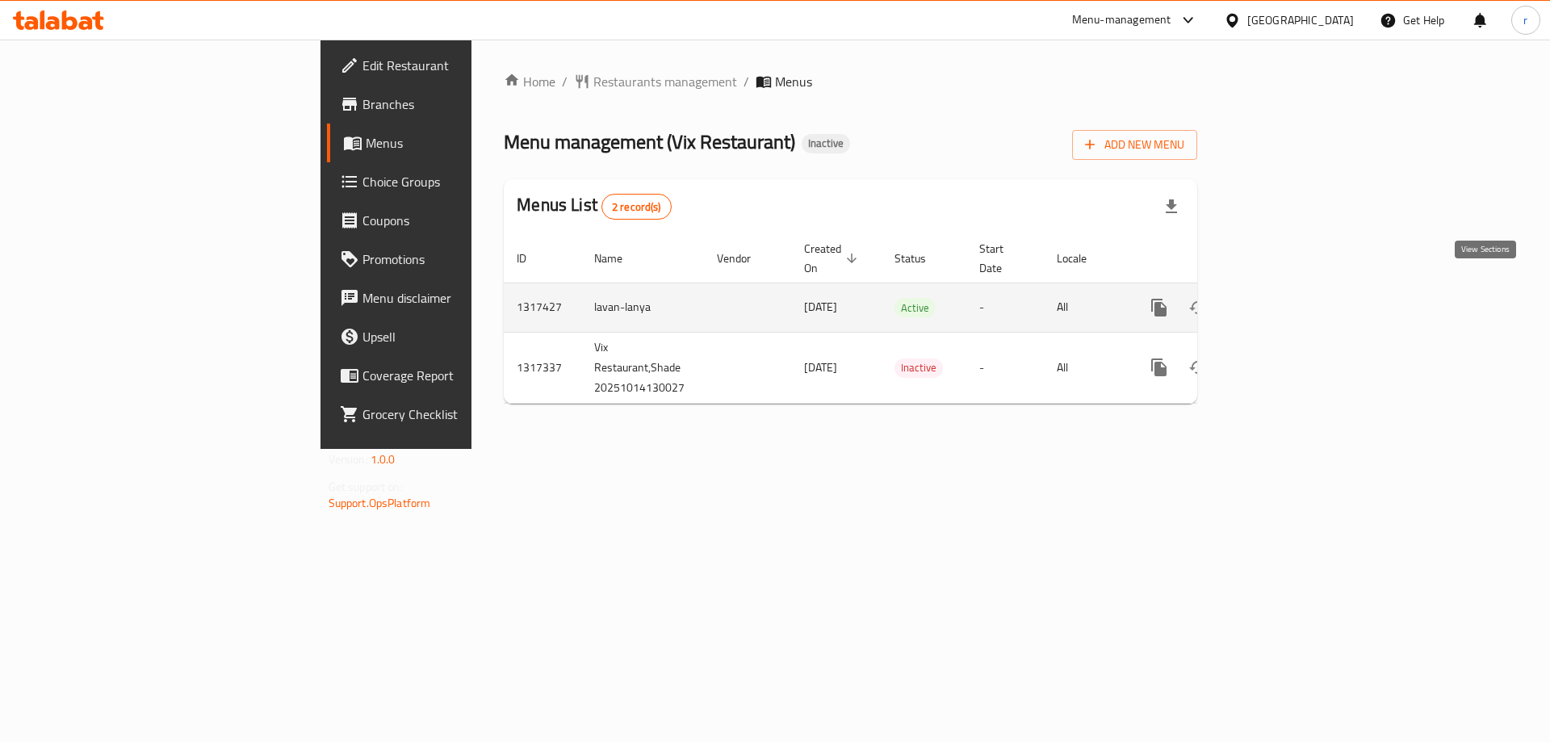
click at [1285, 298] on icon "enhanced table" at bounding box center [1275, 307] width 19 height 19
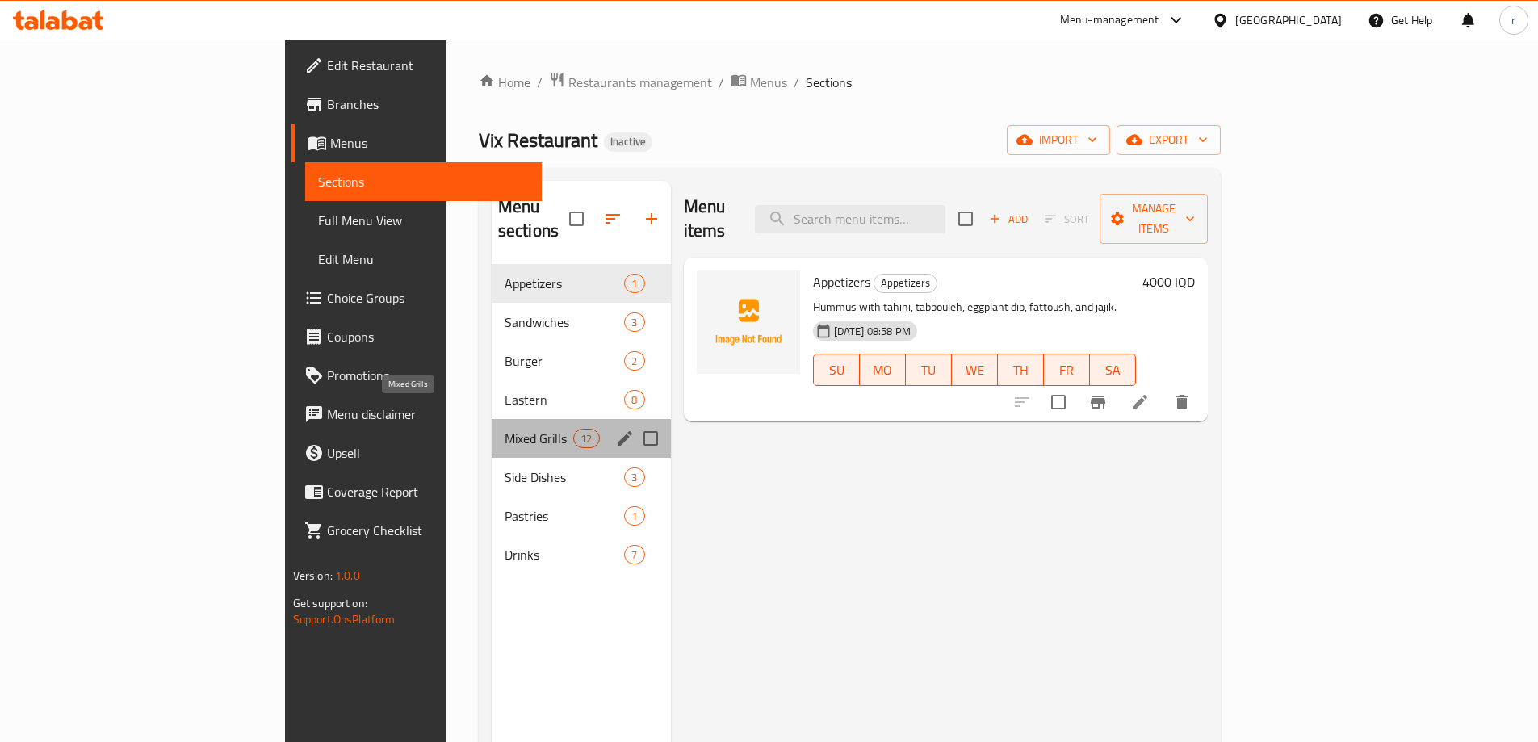
click at [504, 429] on span "Mixed Grills" at bounding box center [538, 438] width 69 height 19
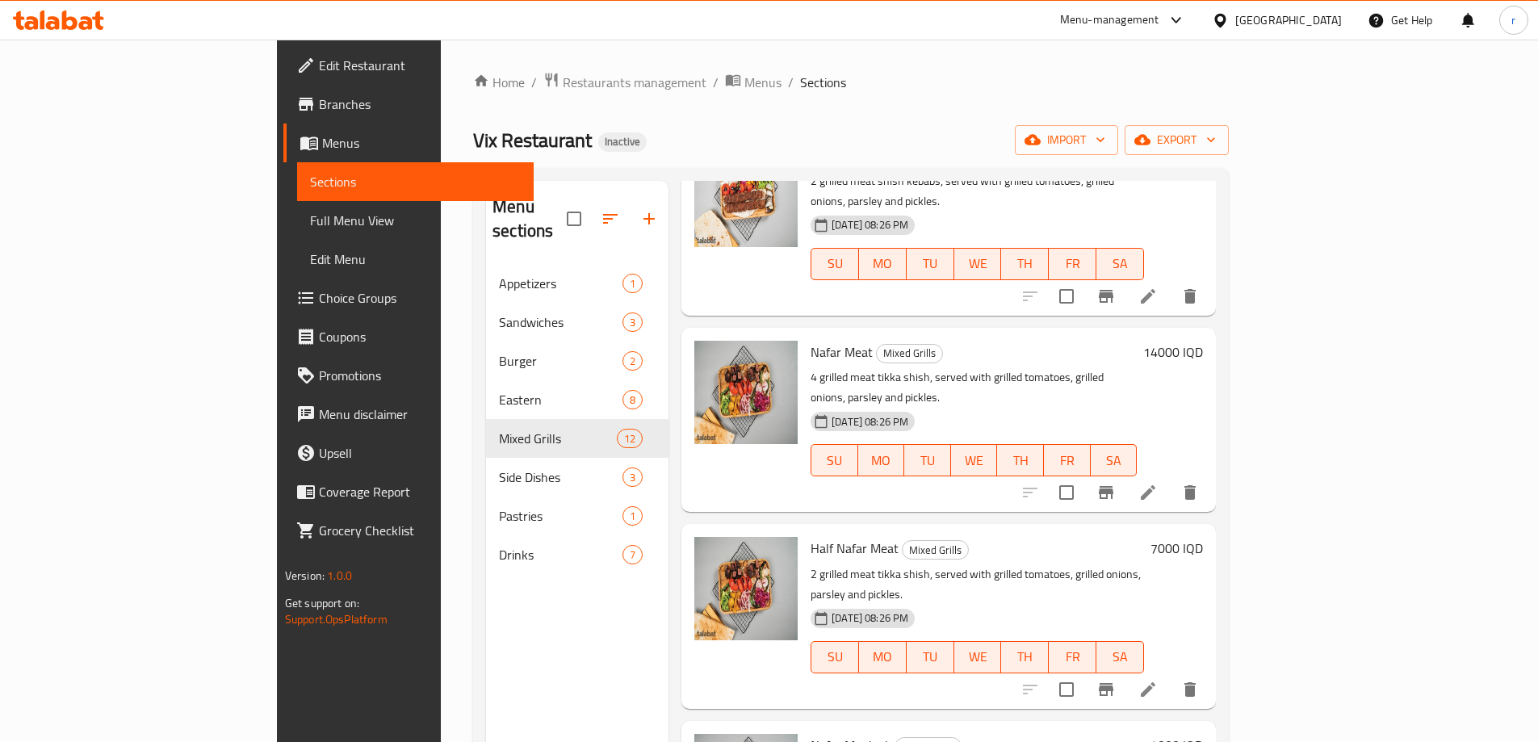
scroll to position [430, 0]
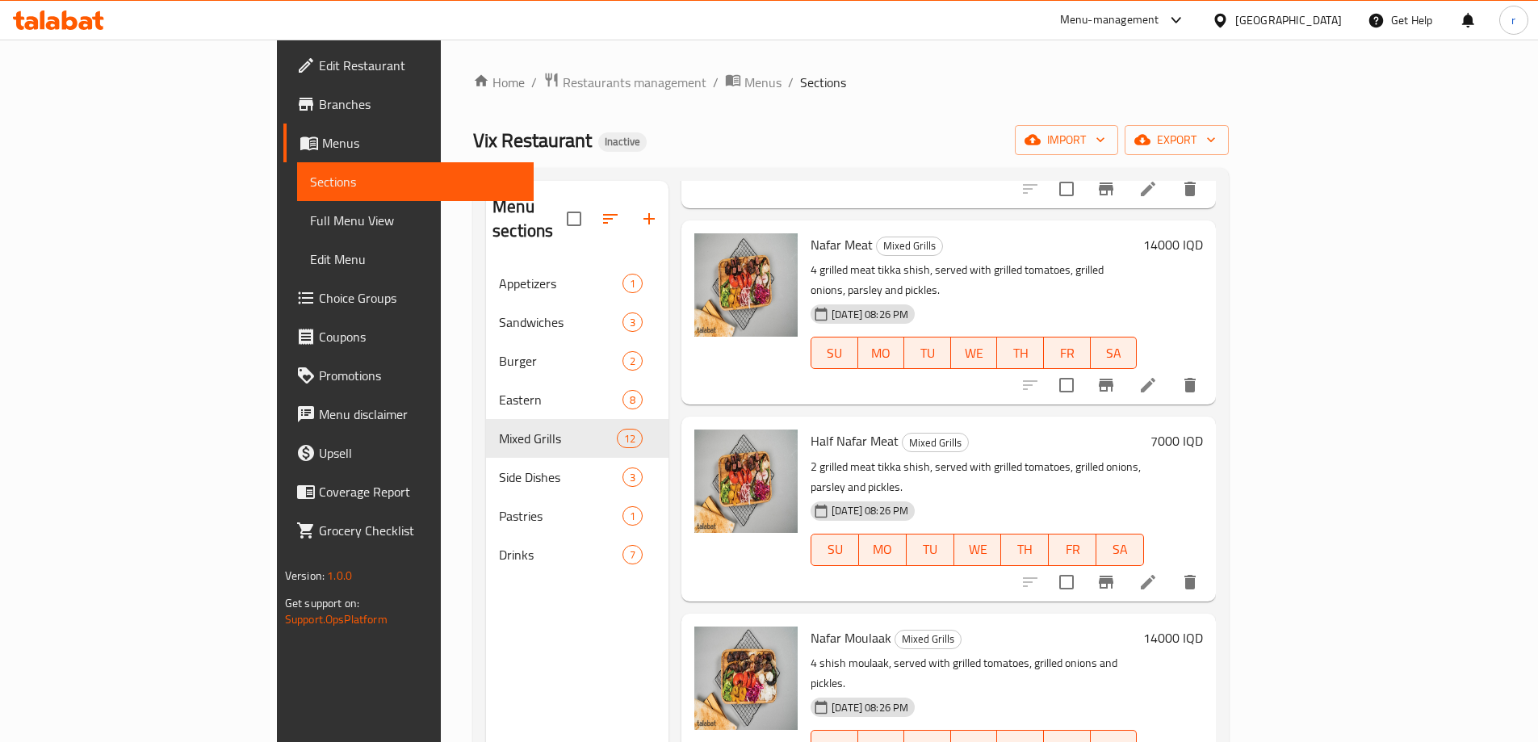
click at [93, 18] on icon at bounding box center [97, 20] width 11 height 19
